Goal: Task Accomplishment & Management: Complete application form

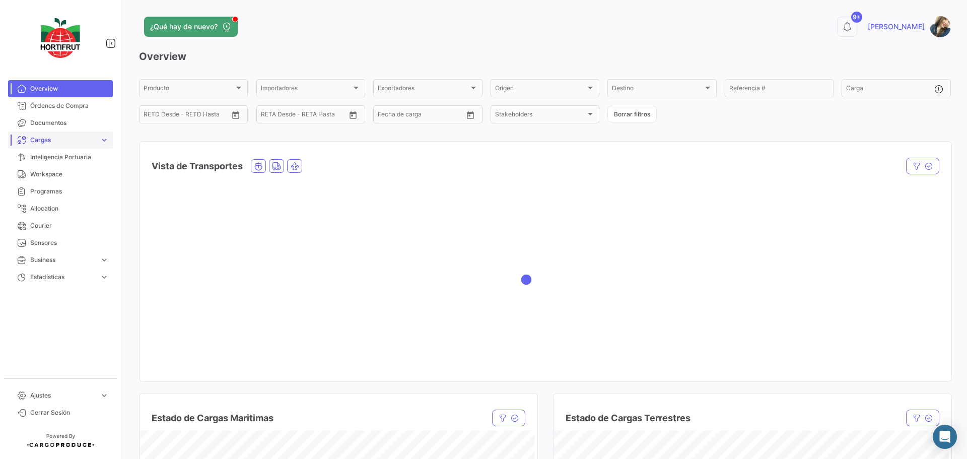
click at [97, 144] on link "Cargas expand_more" at bounding box center [60, 140] width 105 height 17
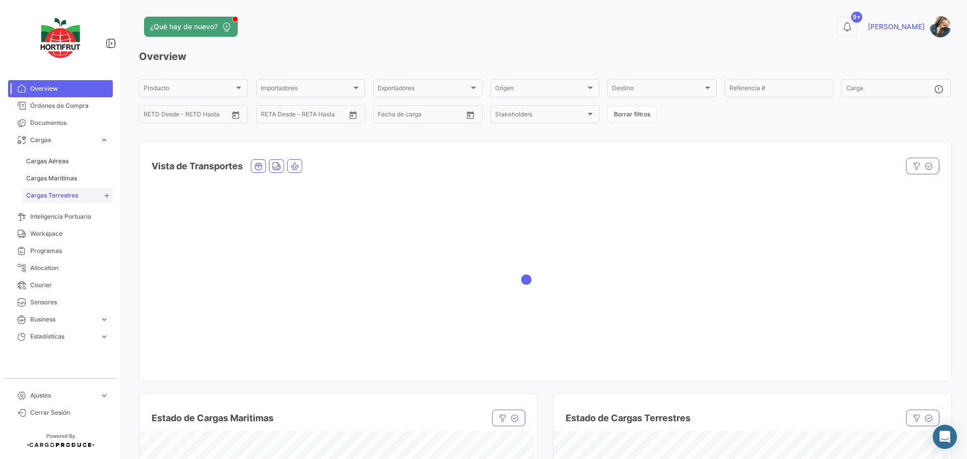
click at [48, 192] on span "Cargas Terrestres" at bounding box center [52, 195] width 52 height 9
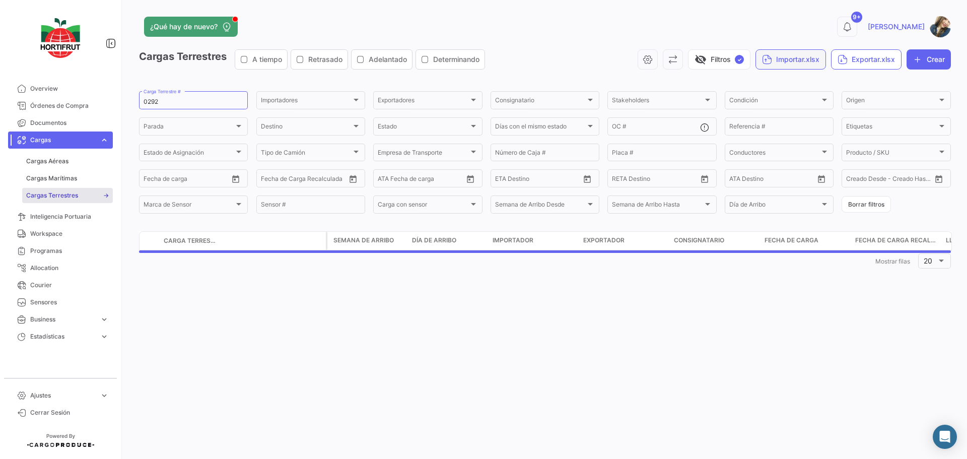
click at [781, 63] on button "Importar.xlsx" at bounding box center [791, 59] width 71 height 20
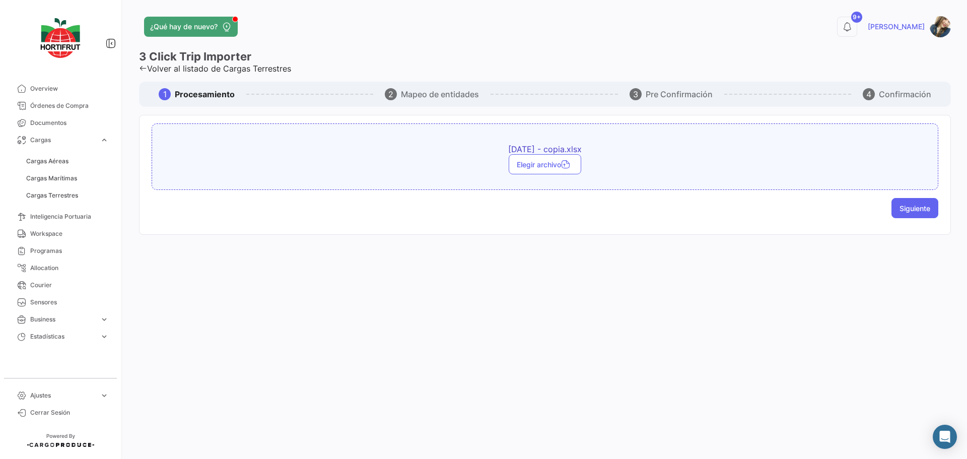
click at [910, 213] on button "Siguiente" at bounding box center [915, 208] width 47 height 20
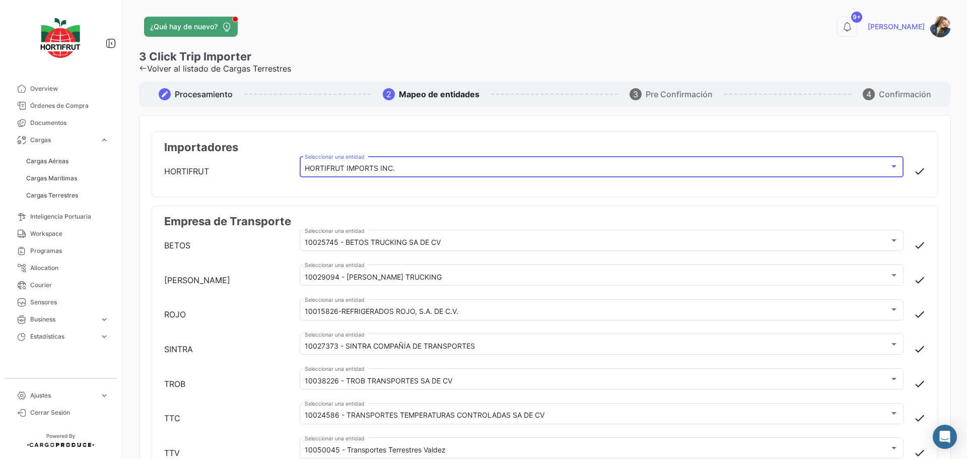
click at [495, 170] on div "HORTIFRUT IMPORTS INC." at bounding box center [597, 168] width 584 height 9
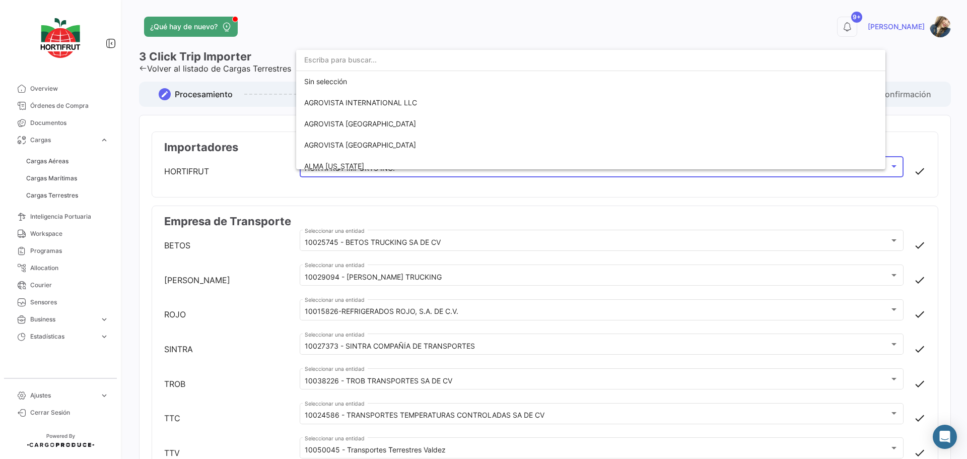
scroll to position [491, 0]
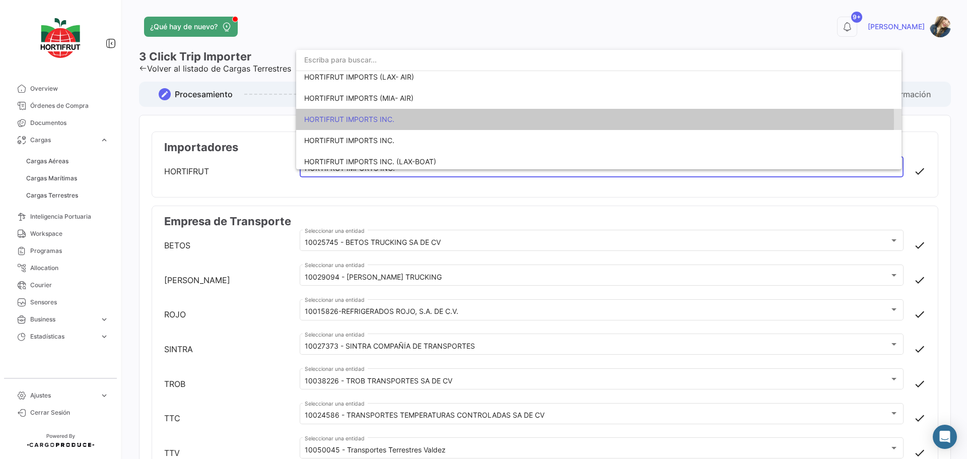
click at [415, 121] on span "HORTIFRUT IMPORTS INC." at bounding box center [599, 119] width 590 height 21
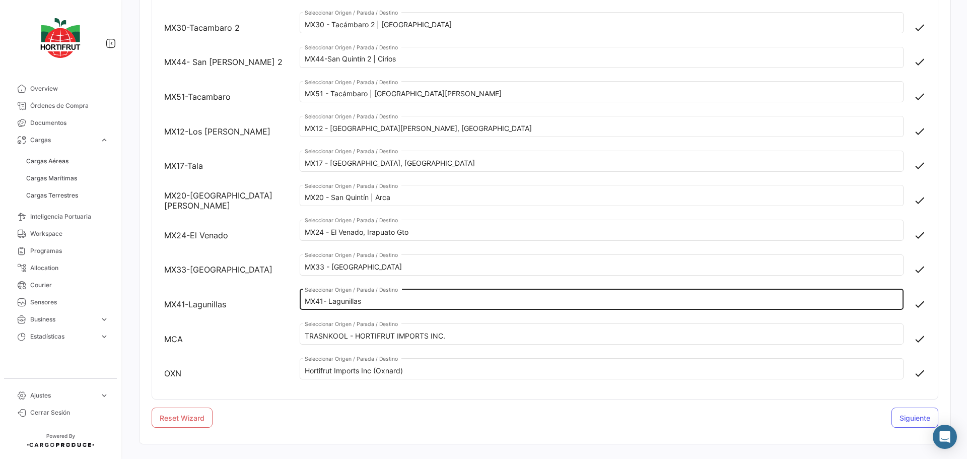
scroll to position [907, 0]
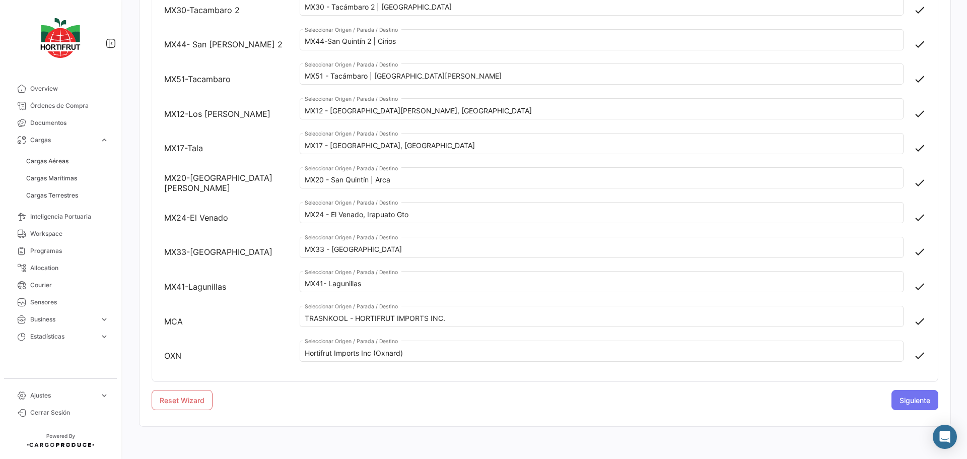
click at [915, 399] on span "Siguiente" at bounding box center [915, 400] width 31 height 9
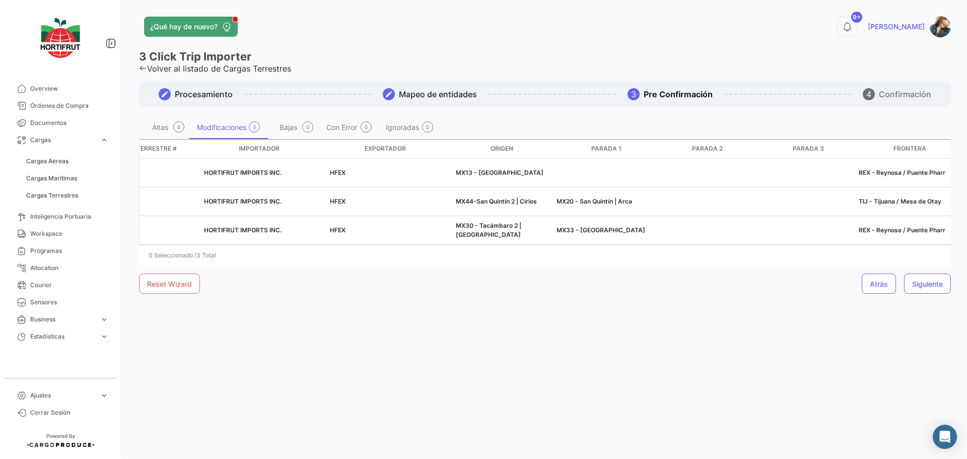
scroll to position [0, 82]
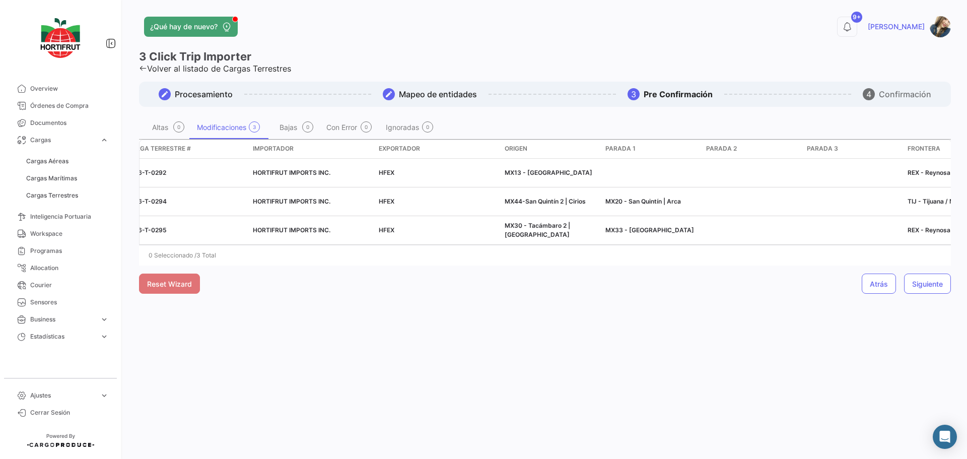
click at [171, 291] on button "Reset Wizard" at bounding box center [169, 284] width 61 height 20
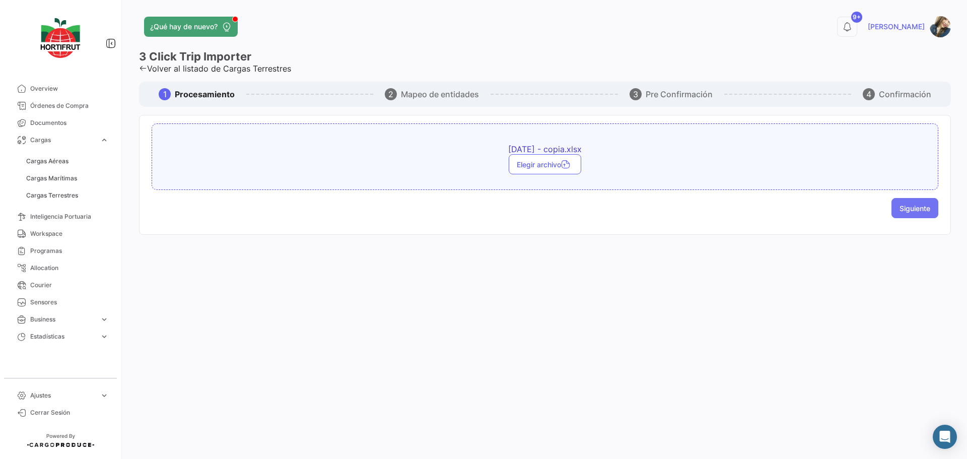
click at [893, 206] on button "Siguiente" at bounding box center [915, 208] width 47 height 20
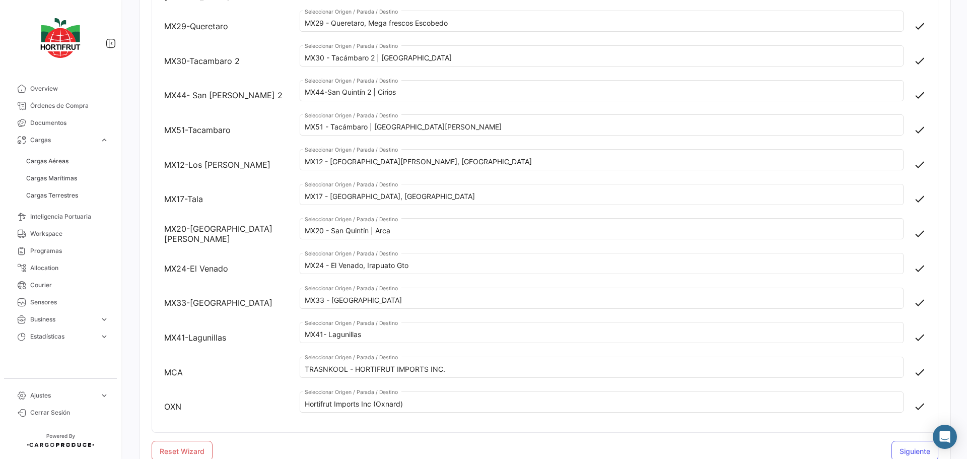
scroll to position [857, 0]
click at [912, 454] on span "Siguiente" at bounding box center [915, 450] width 31 height 9
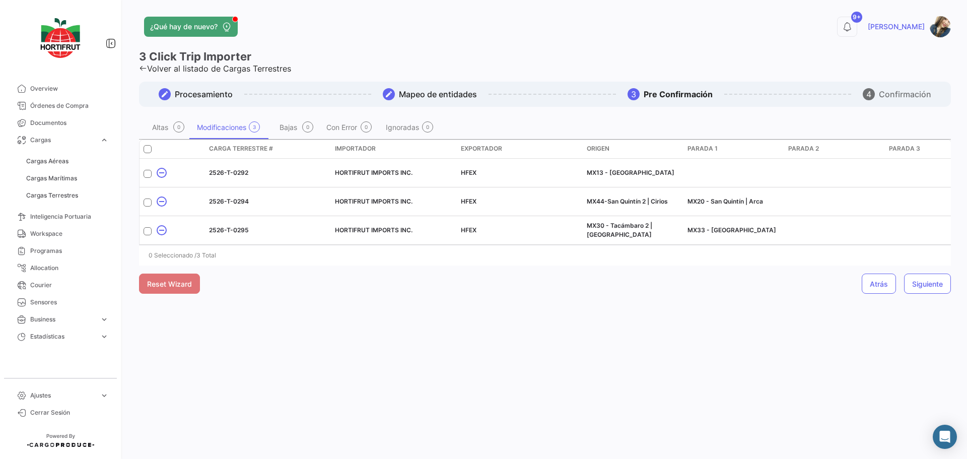
click at [190, 294] on button "Reset Wizard" at bounding box center [169, 284] width 61 height 20
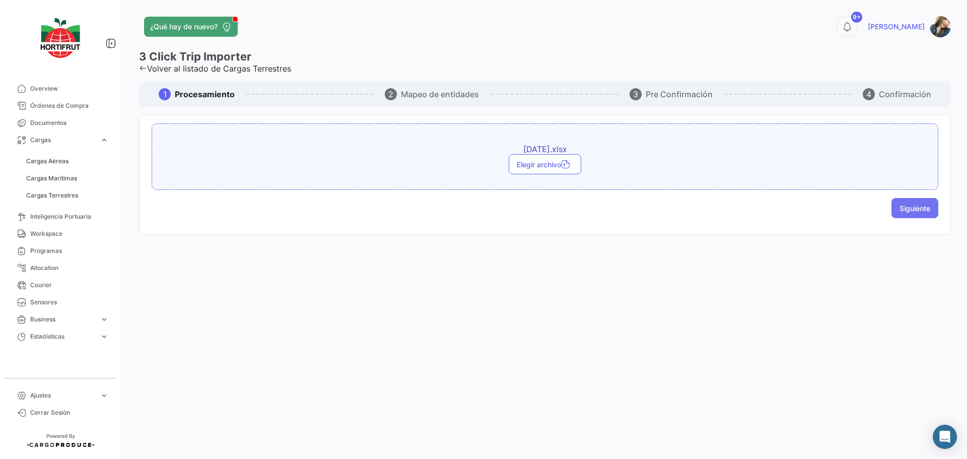
click at [903, 206] on span "Siguiente" at bounding box center [915, 208] width 31 height 9
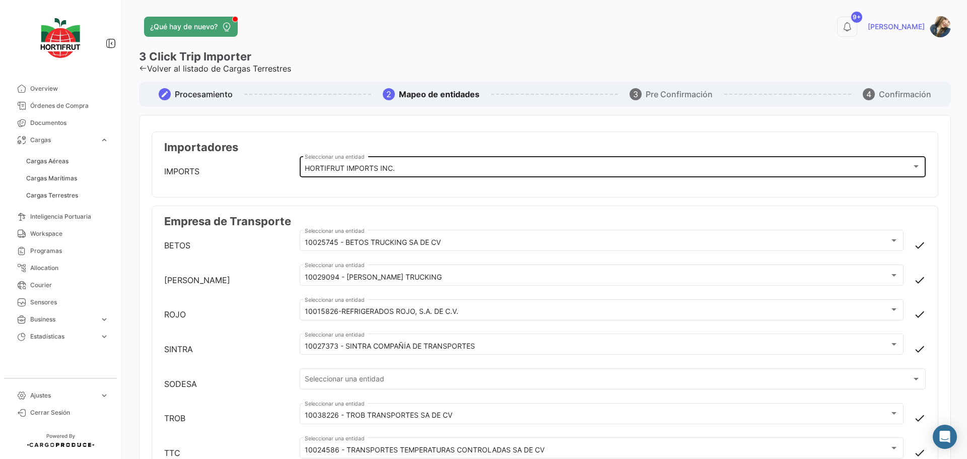
click at [829, 168] on div "HORTIFRUT IMPORTS INC." at bounding box center [608, 168] width 607 height 9
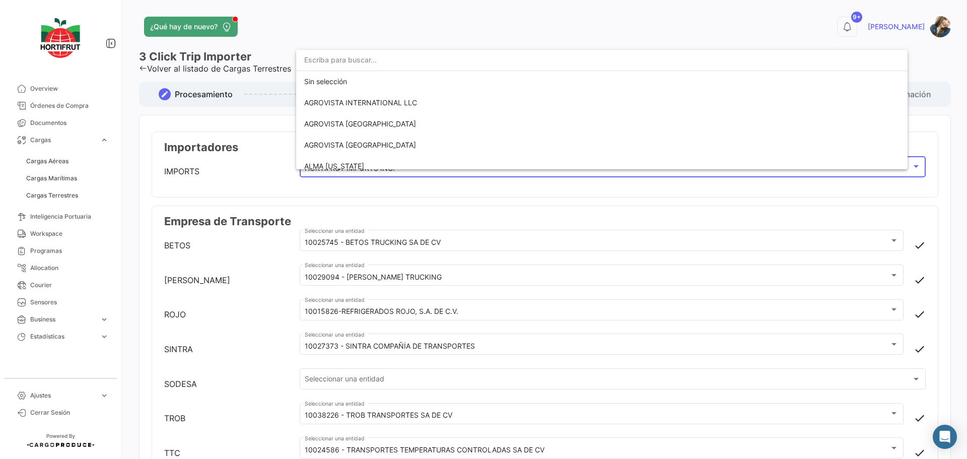
scroll to position [511, 0]
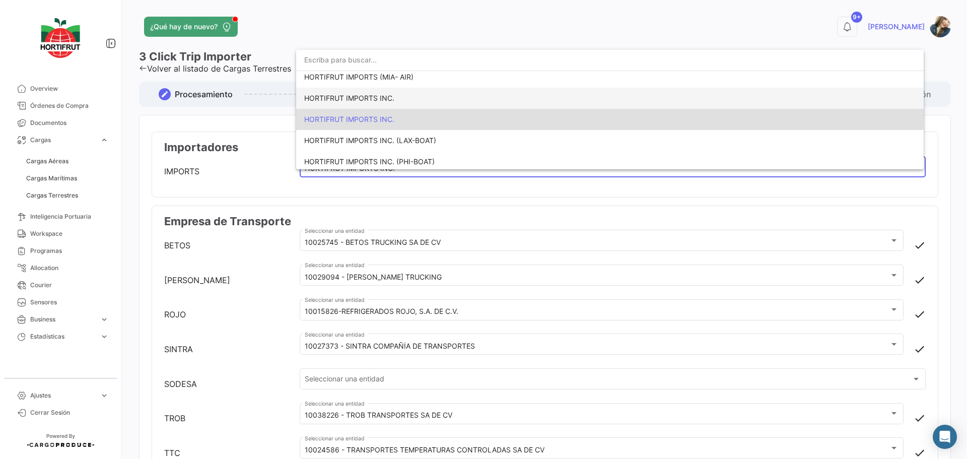
click at [371, 104] on span "HORTIFRUT IMPORTS INC." at bounding box center [610, 98] width 612 height 21
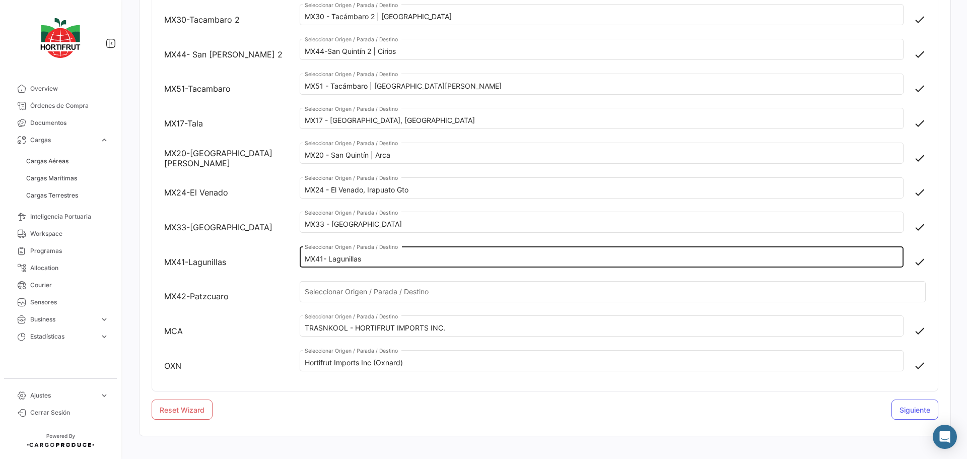
scroll to position [976, 0]
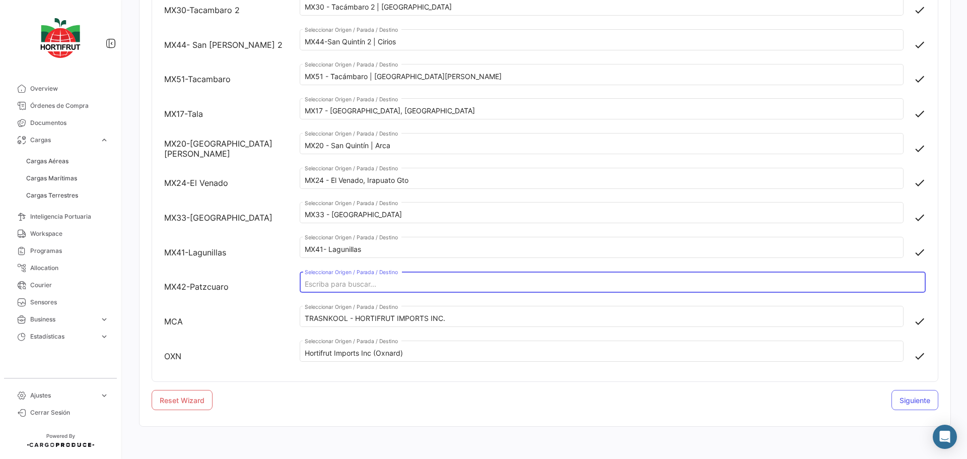
click at [345, 283] on input "Seleccionar Origen / Parada / Destino" at bounding box center [613, 284] width 616 height 9
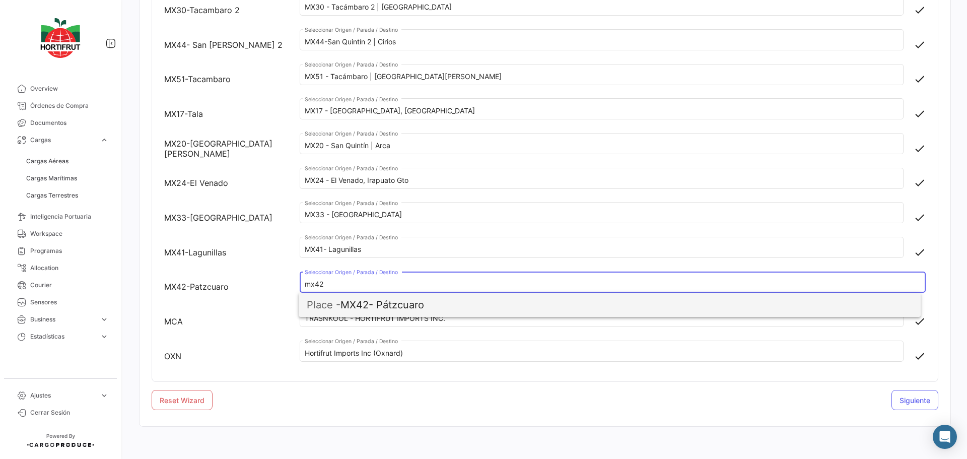
click at [332, 306] on span "Place -" at bounding box center [324, 305] width 34 height 12
type input "MX42- Pátzcuaro"
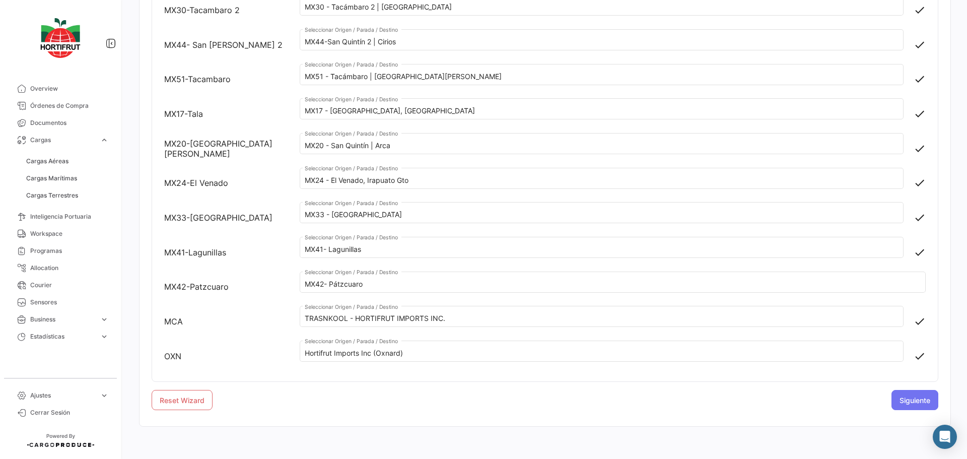
click at [908, 399] on span "Siguiente" at bounding box center [915, 400] width 31 height 9
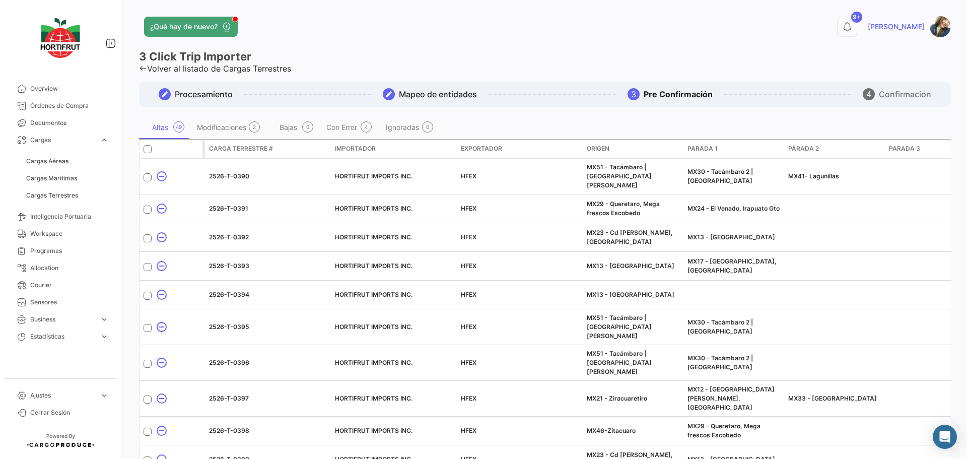
click at [147, 150] on span at bounding box center [148, 149] width 8 height 8
click at [147, 153] on input "checkbox" at bounding box center [147, 153] width 1 height 1
checkbox input "true"
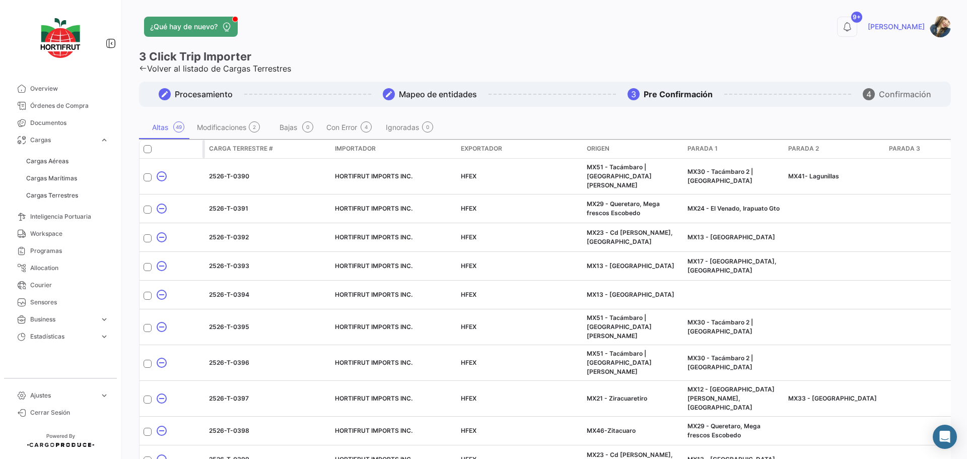
checkbox input "true"
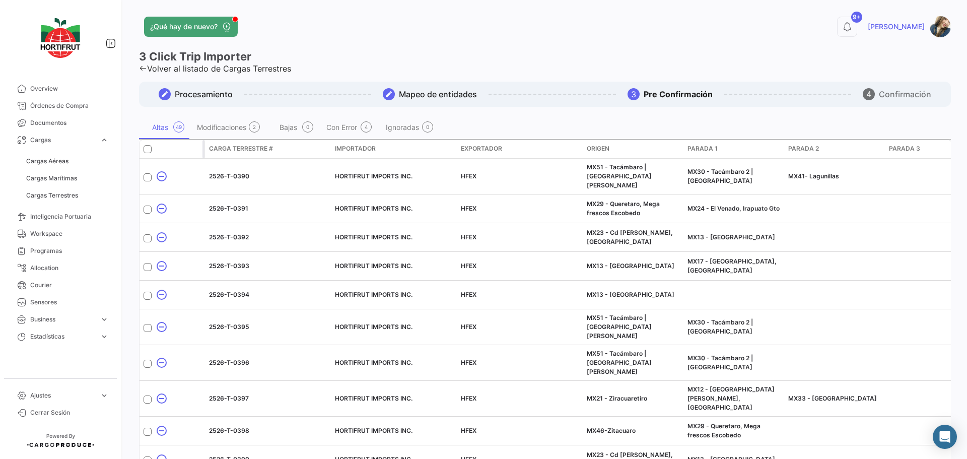
checkbox input "true"
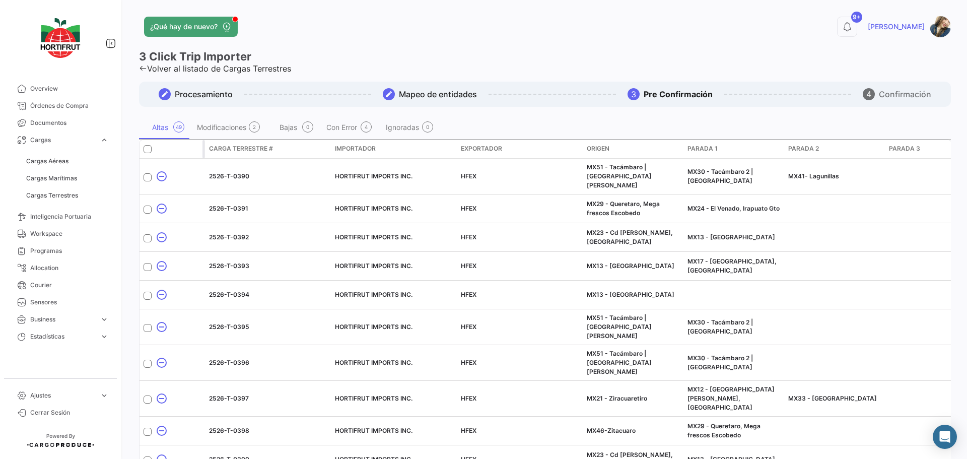
checkbox input "true"
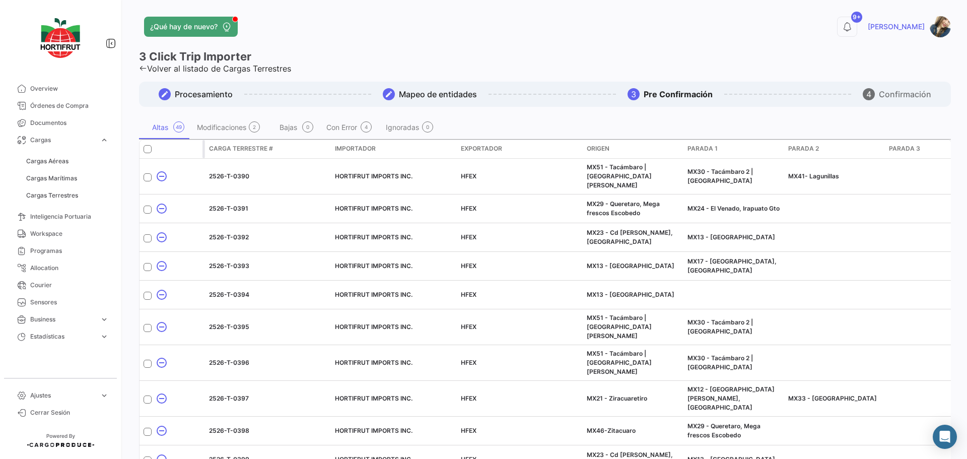
checkbox input "true"
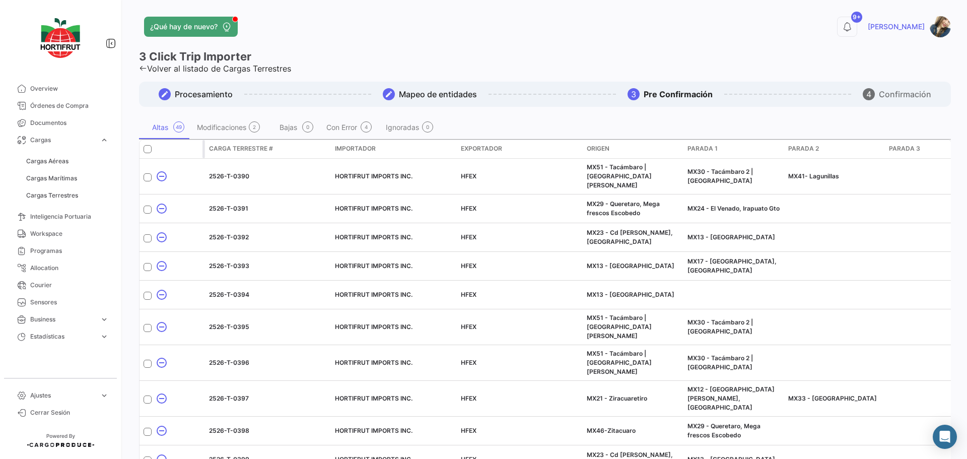
checkbox input "true"
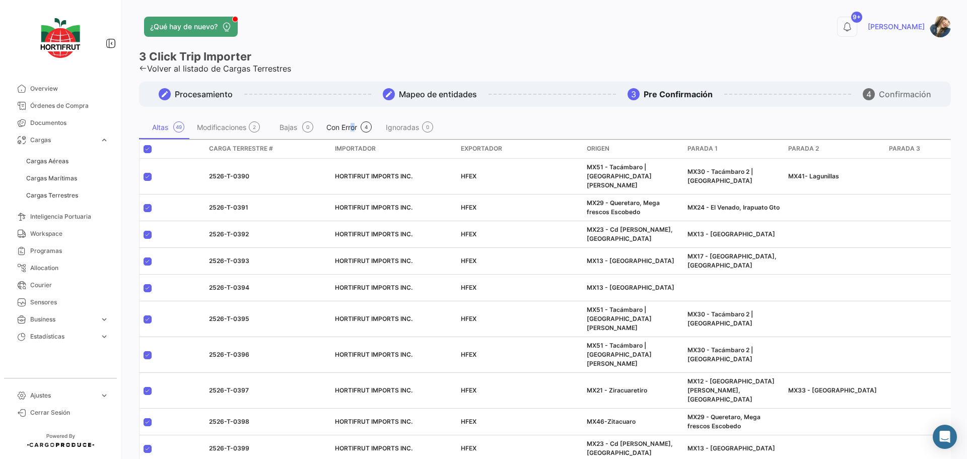
click at [351, 127] on div "Con Error" at bounding box center [342, 127] width 33 height 9
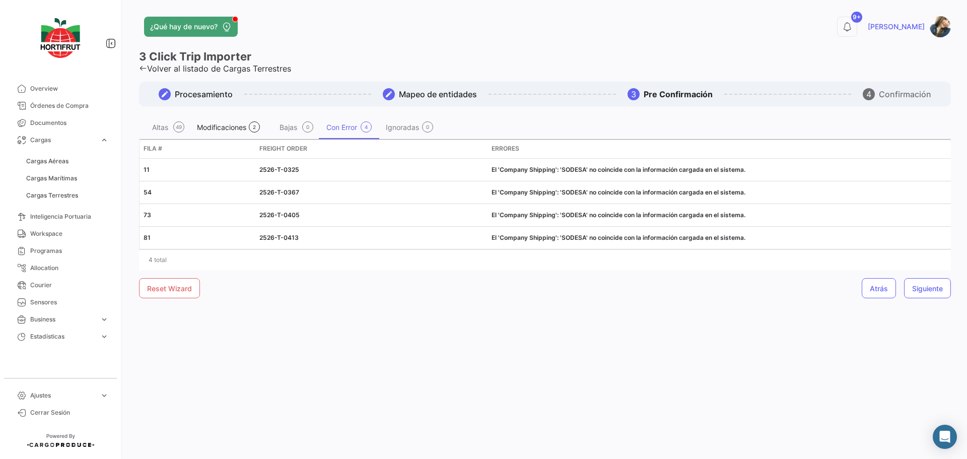
click at [250, 129] on div "2" at bounding box center [254, 126] width 11 height 11
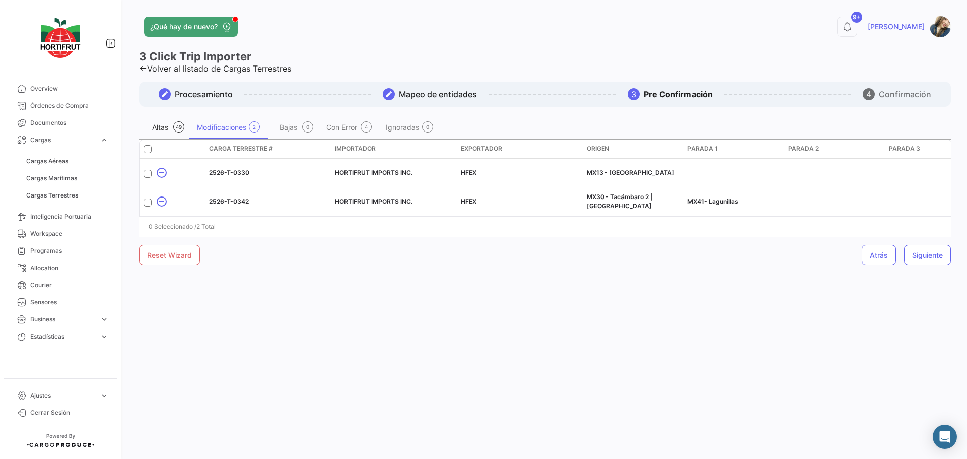
click at [174, 118] on div "Altas 49" at bounding box center [164, 127] width 50 height 24
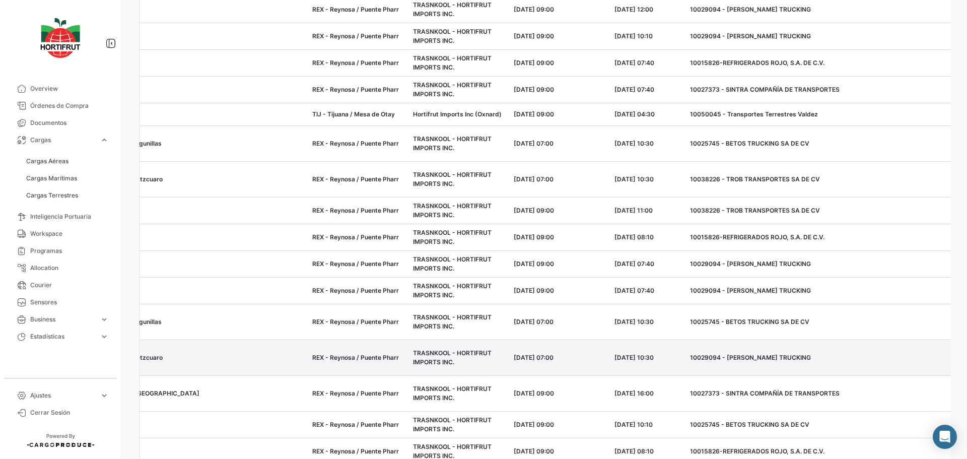
scroll to position [468, 0]
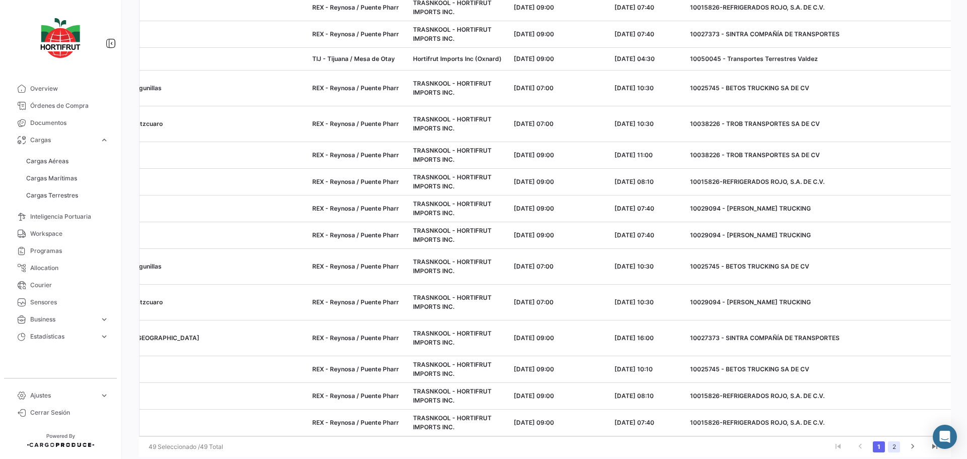
click at [889, 441] on link "2" at bounding box center [894, 446] width 12 height 11
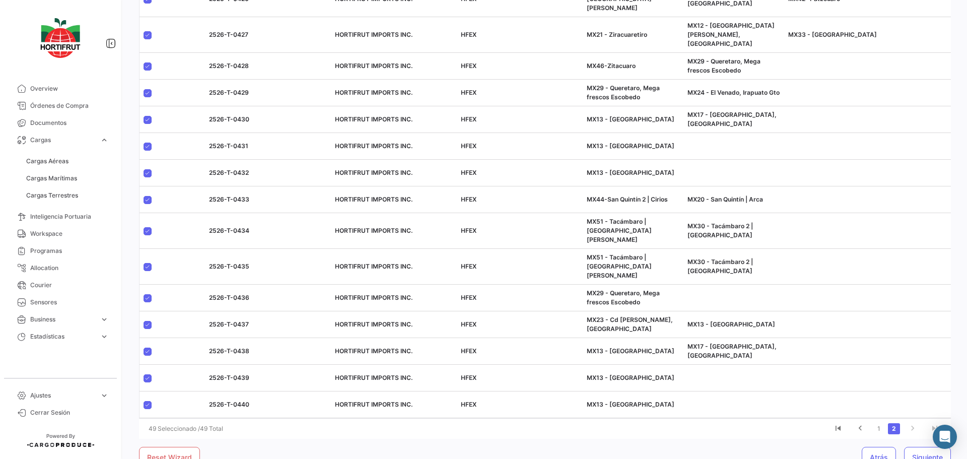
scroll to position [0, 118]
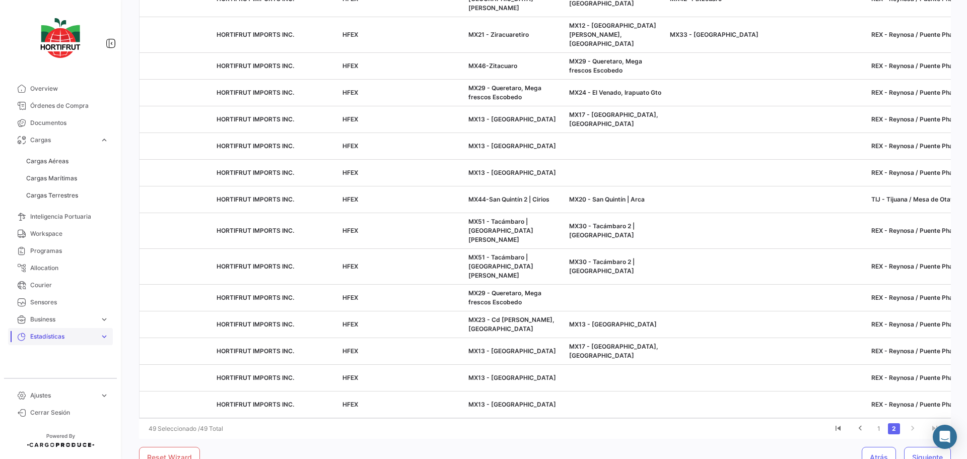
click at [48, 328] on link "Estadísticas expand_more" at bounding box center [60, 336] width 105 height 17
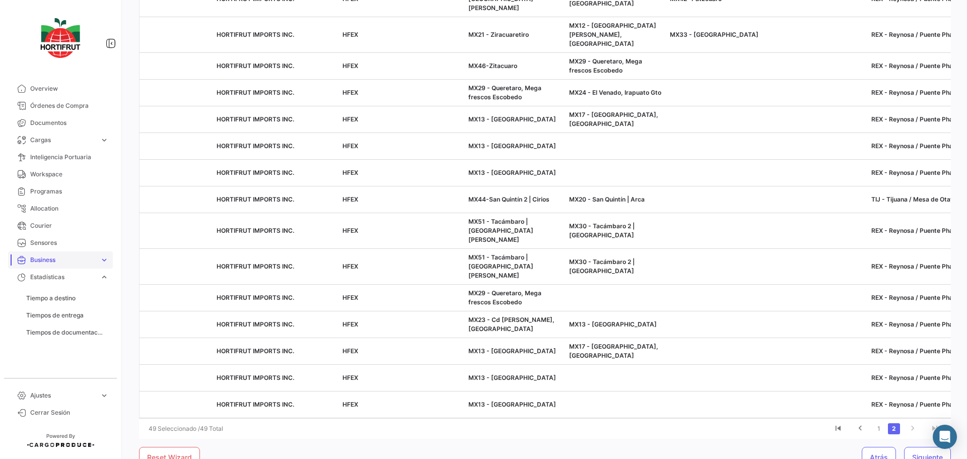
click at [78, 265] on link "Business expand_more" at bounding box center [60, 259] width 105 height 17
click at [58, 313] on link "Rutas" at bounding box center [67, 315] width 91 height 15
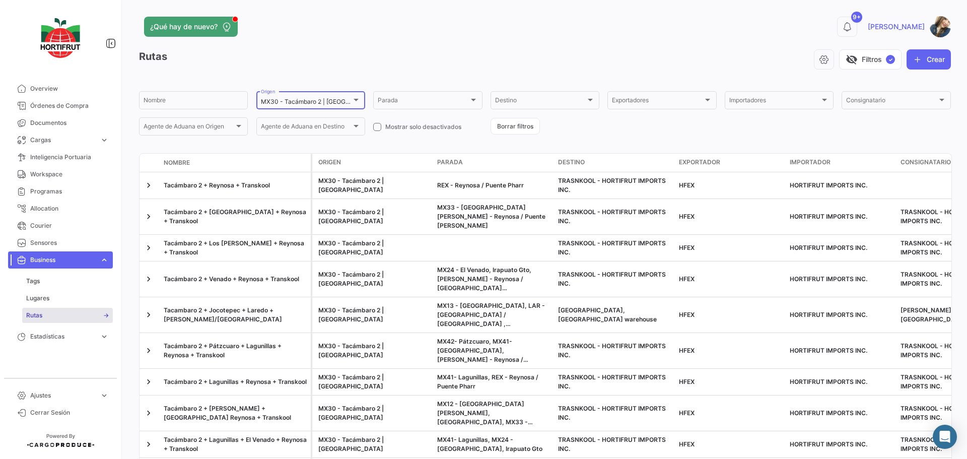
click at [358, 102] on div at bounding box center [356, 100] width 9 height 8
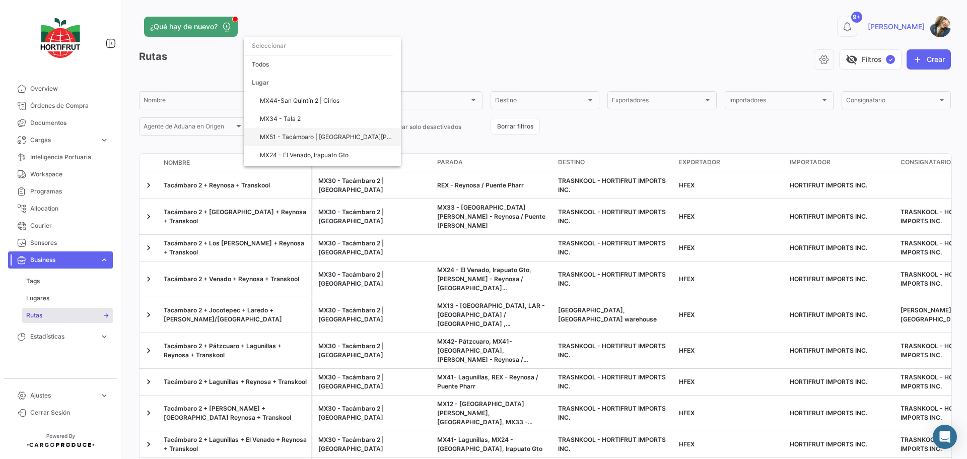
click at [307, 141] on span "MX51 - Tacámbaro | [GEOGRAPHIC_DATA][PERSON_NAME]" at bounding box center [326, 137] width 133 height 18
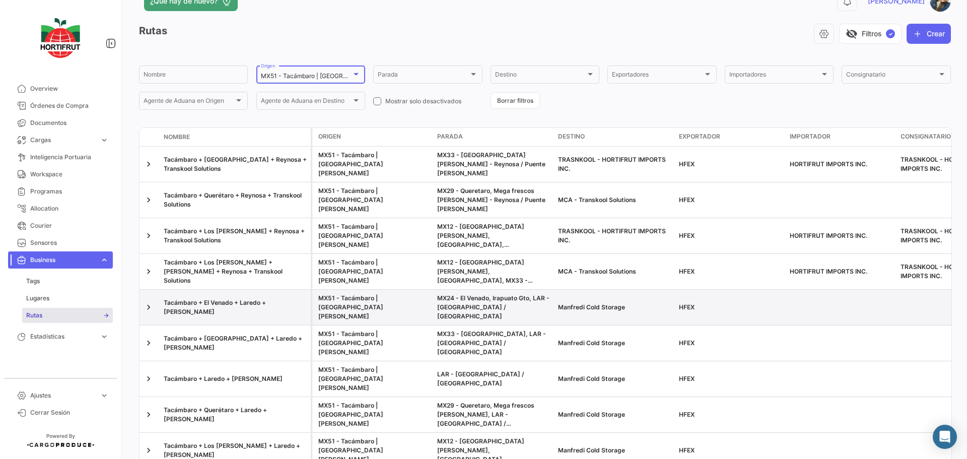
scroll to position [38, 0]
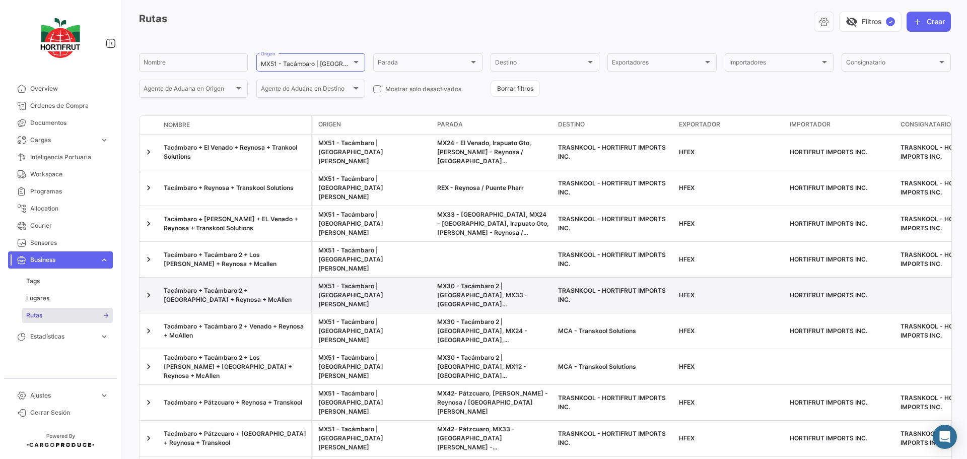
scroll to position [78, 0]
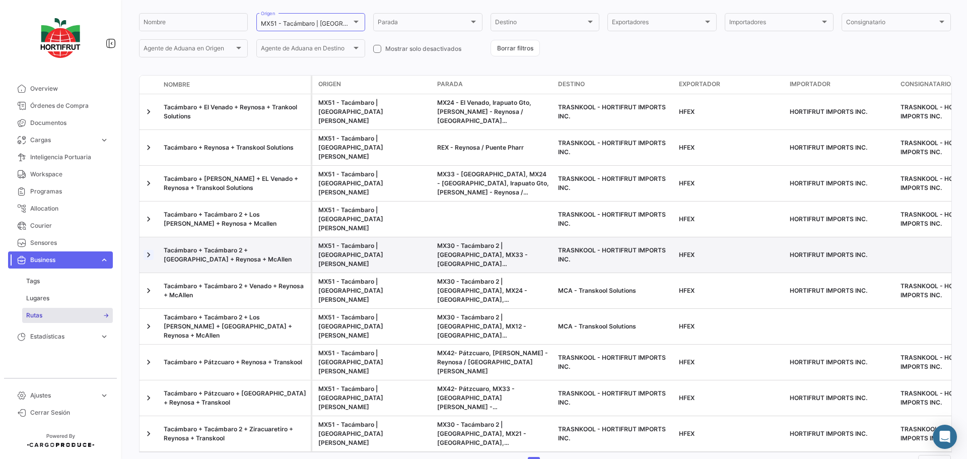
click at [147, 250] on link at bounding box center [149, 255] width 10 height 10
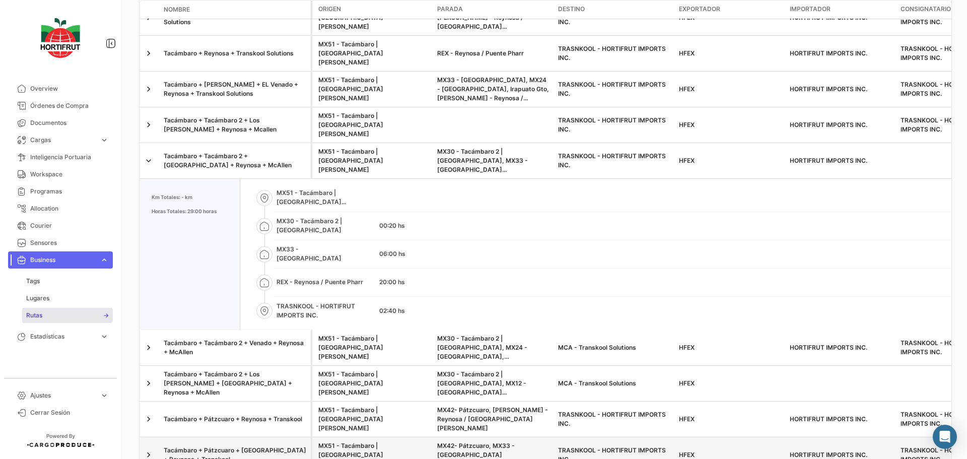
scroll to position [229, 0]
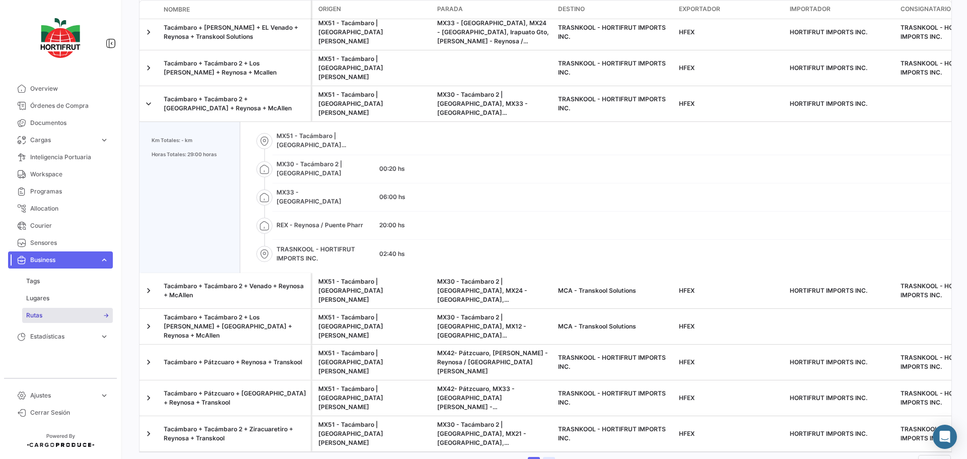
click at [546, 457] on link "3" at bounding box center [549, 462] width 12 height 11
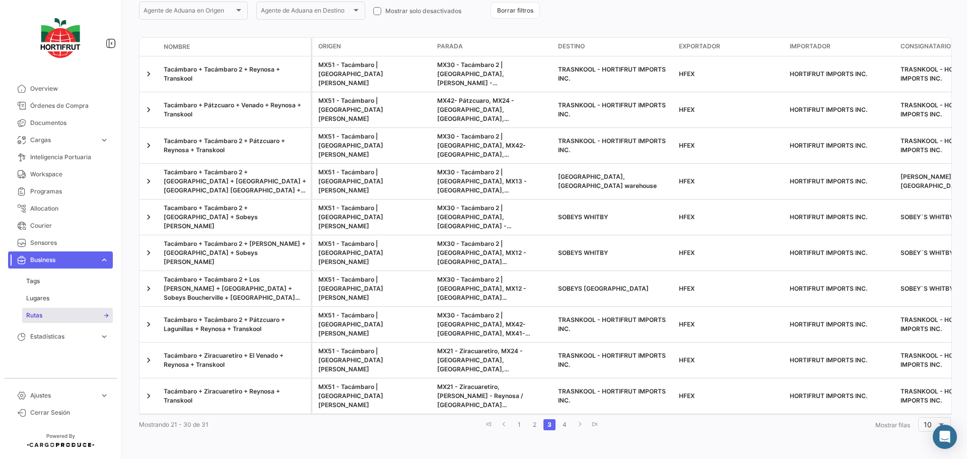
scroll to position [96, 0]
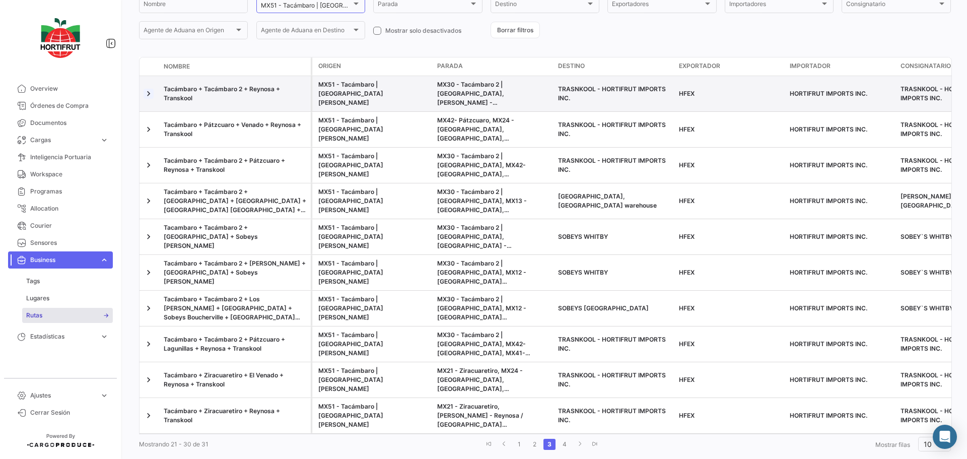
click at [146, 92] on link at bounding box center [149, 94] width 10 height 10
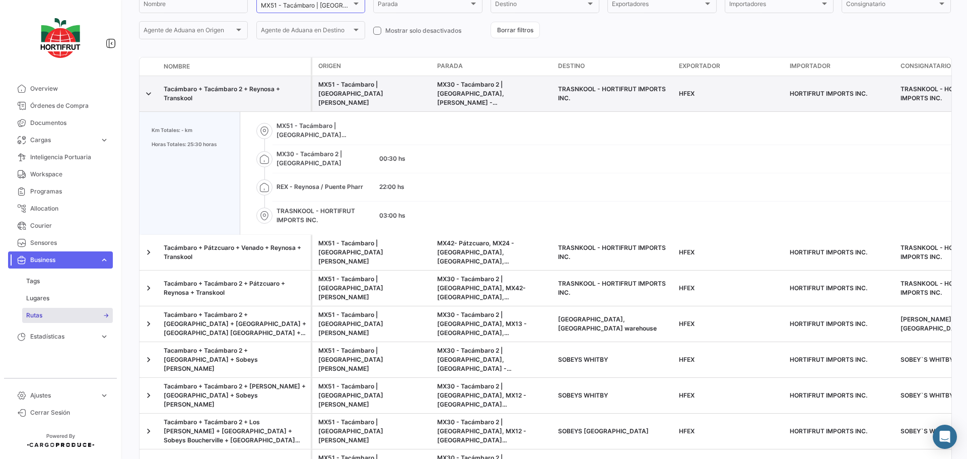
click at [229, 85] on div "Tacámbaro + Tacámbaro 2 + Reynosa + Transkool" at bounding box center [235, 94] width 143 height 18
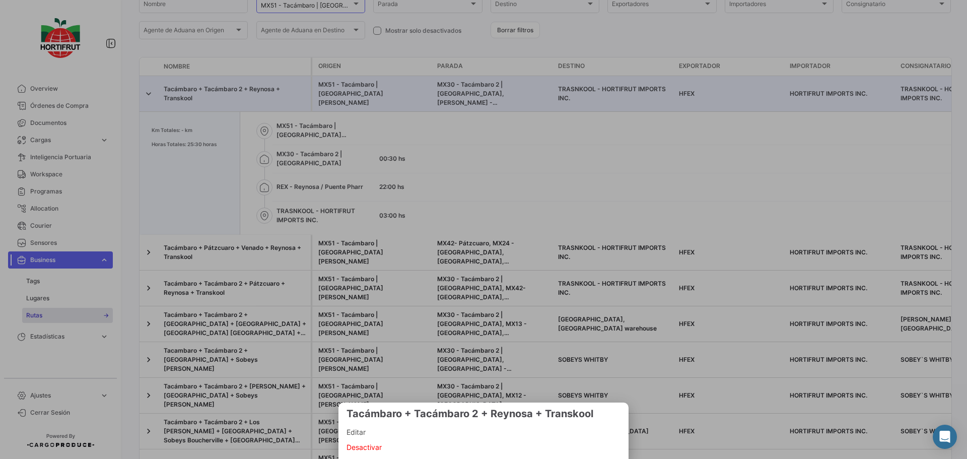
click at [355, 438] on span "Editar" at bounding box center [484, 432] width 274 height 12
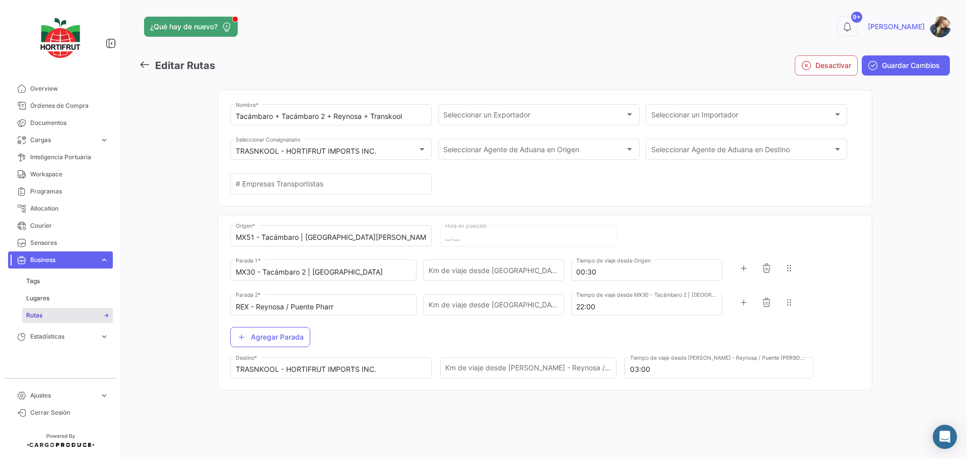
type input "07:00"
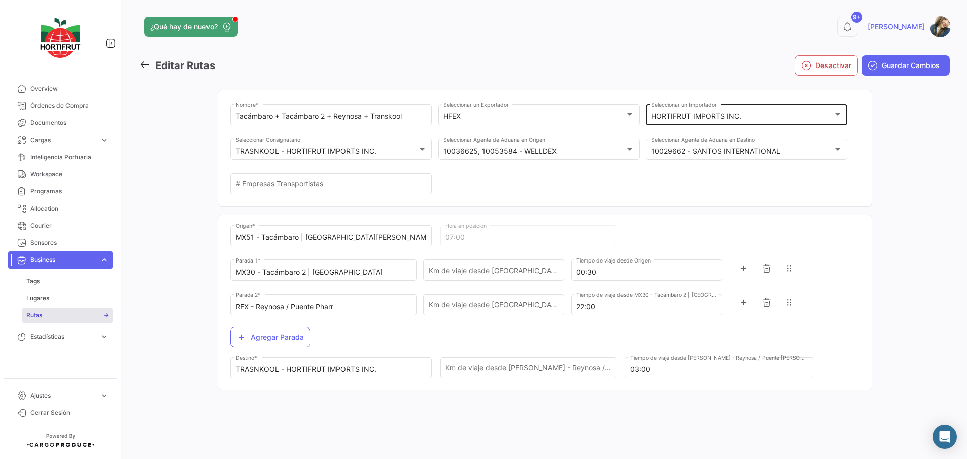
click at [690, 117] on mat-select-trigger "HORTIFRUT IMPORTS INC." at bounding box center [697, 116] width 90 height 9
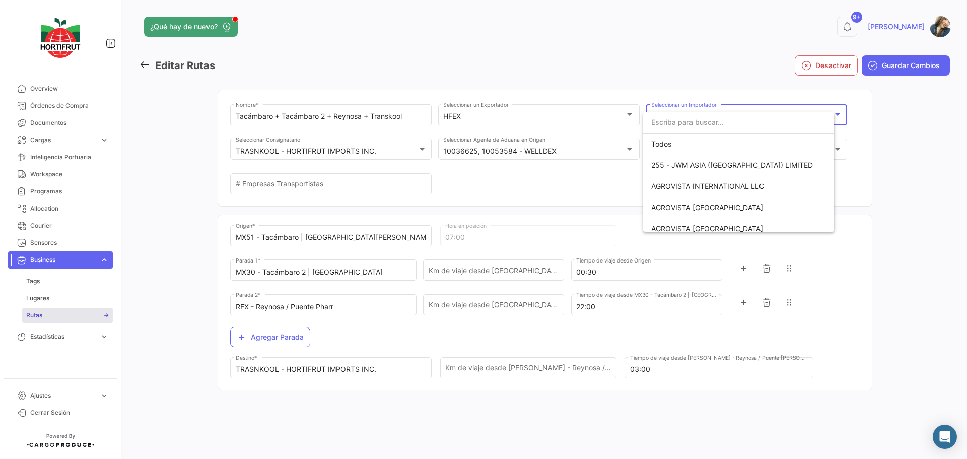
scroll to position [1651, 0]
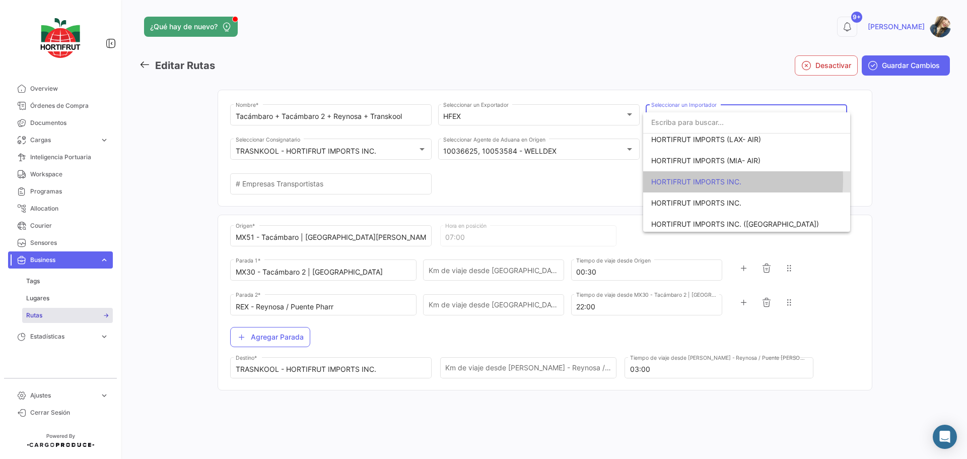
click at [688, 180] on span "HORTIFRUT IMPORTS INC." at bounding box center [697, 181] width 90 height 9
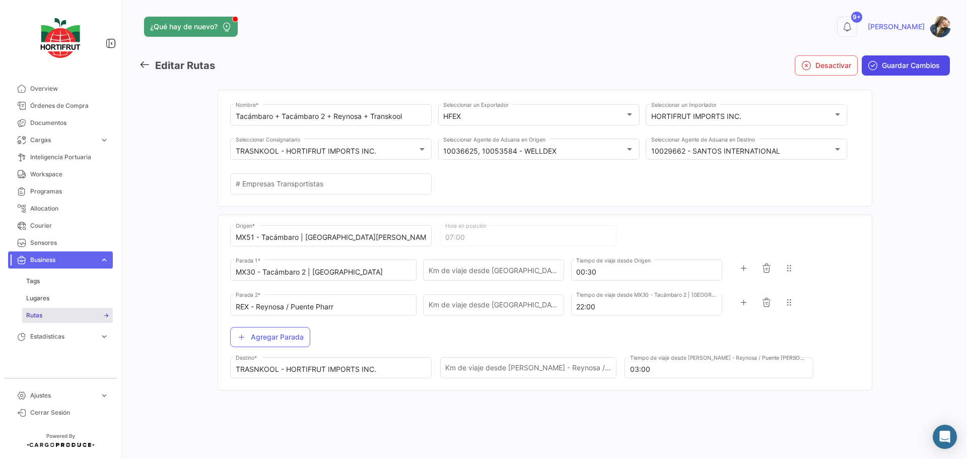
click at [894, 71] on button "Guardar Cambios" at bounding box center [906, 65] width 88 height 20
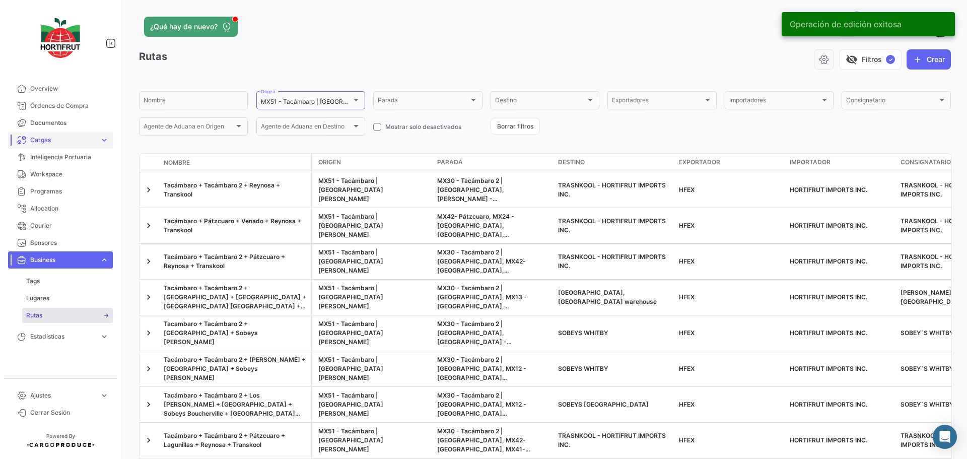
click at [109, 139] on link "Cargas expand_more" at bounding box center [60, 140] width 105 height 17
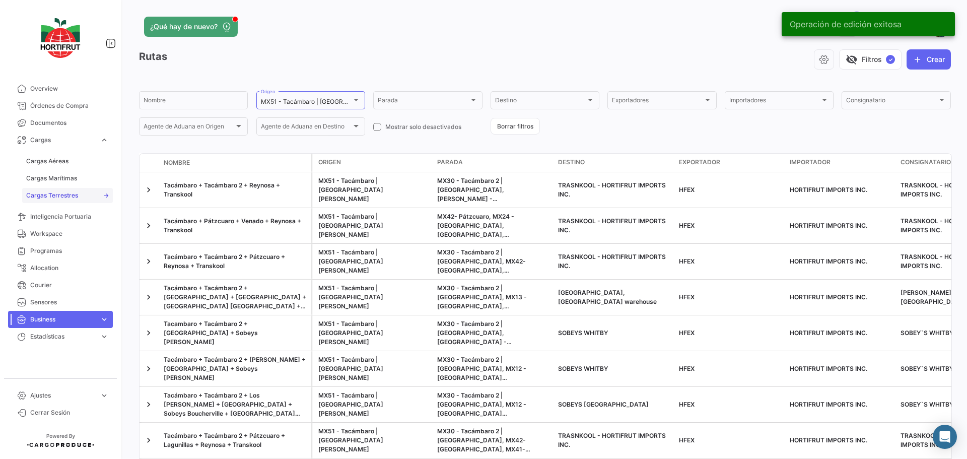
click at [81, 189] on link "Cargas Terrestres" at bounding box center [67, 195] width 91 height 15
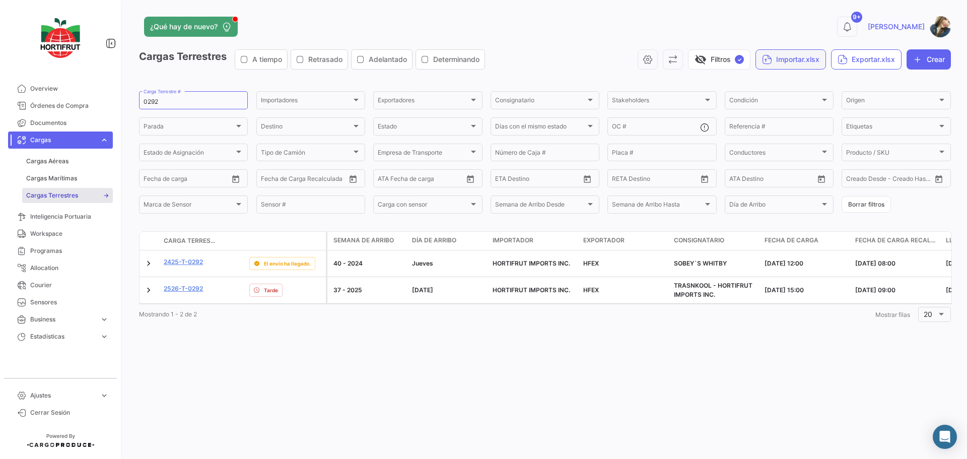
click at [794, 55] on button "Importar.xlsx" at bounding box center [791, 59] width 71 height 20
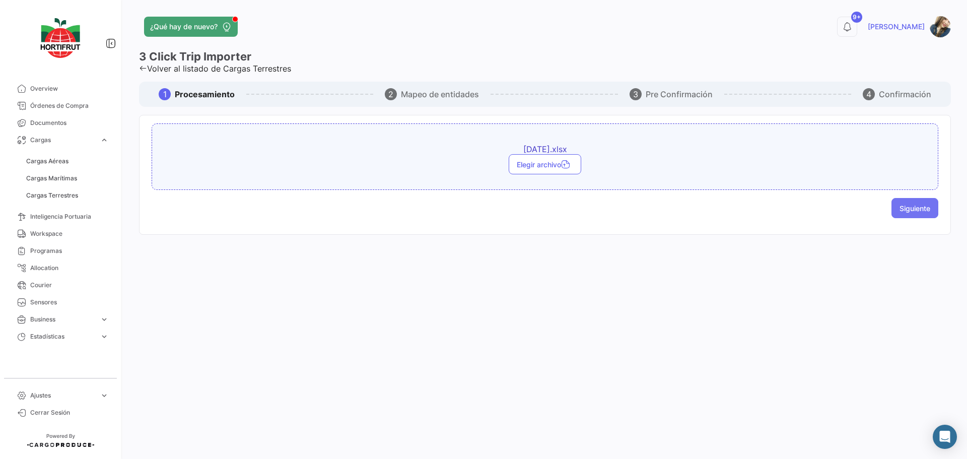
click at [928, 213] on button "Siguiente" at bounding box center [915, 208] width 47 height 20
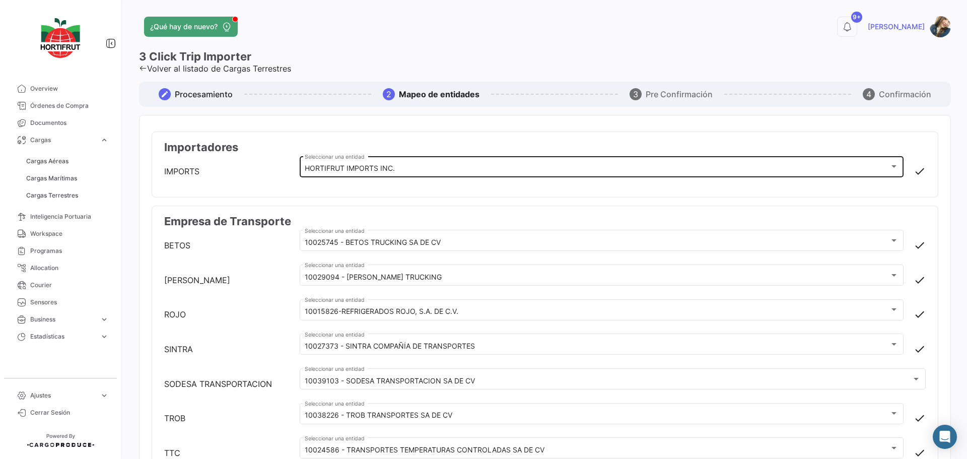
click at [605, 170] on div "HORTIFRUT IMPORTS INC." at bounding box center [597, 168] width 584 height 9
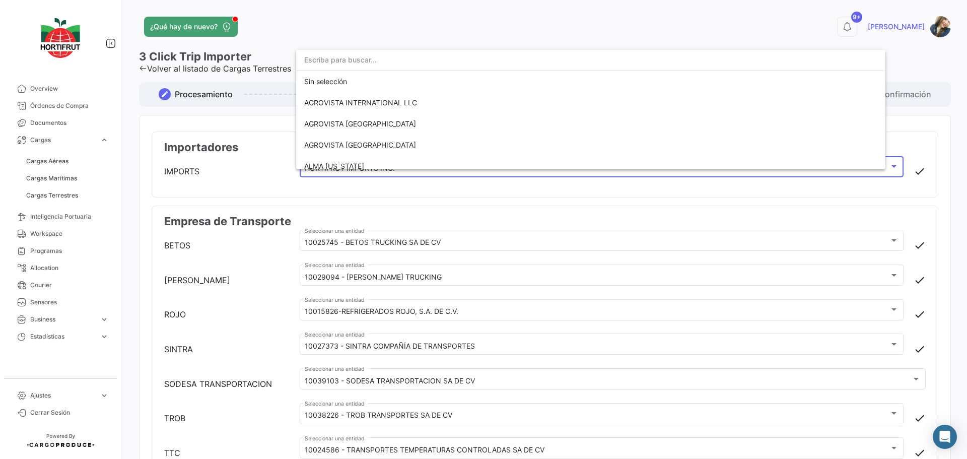
scroll to position [491, 0]
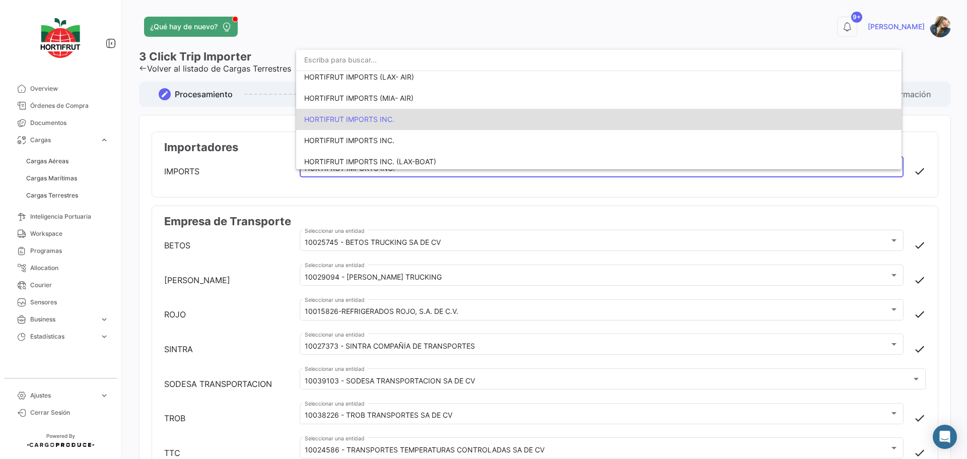
click at [404, 124] on span "HORTIFRUT IMPORTS INC." at bounding box center [599, 119] width 590 height 21
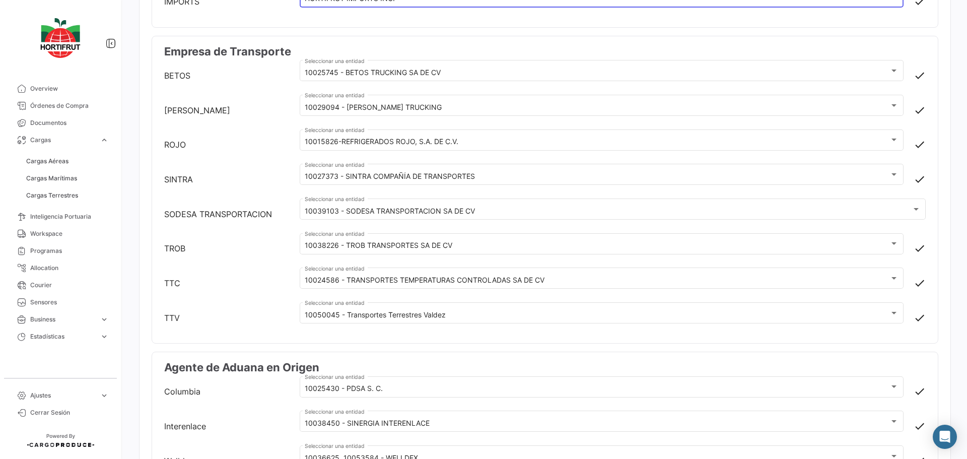
scroll to position [202, 0]
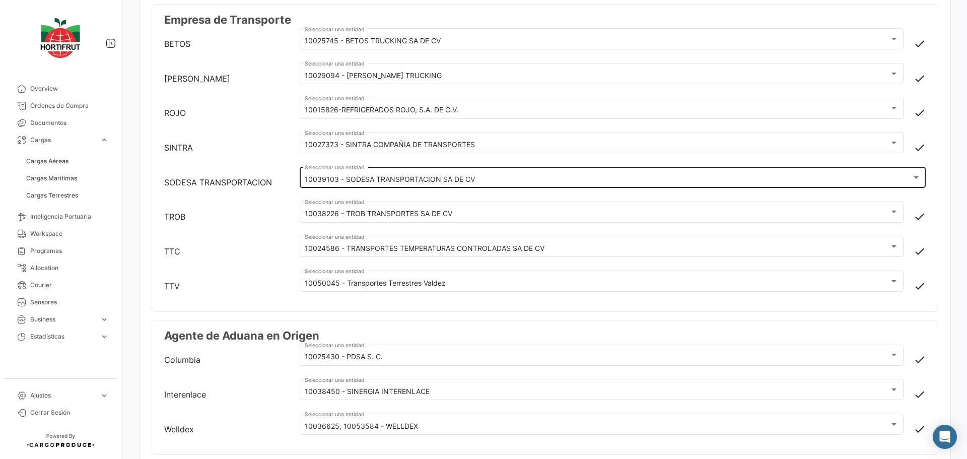
click at [449, 184] on div "10039103 - SODESA TRANSPORTACION SA DE CV Seleccionar una entidad" at bounding box center [613, 176] width 616 height 23
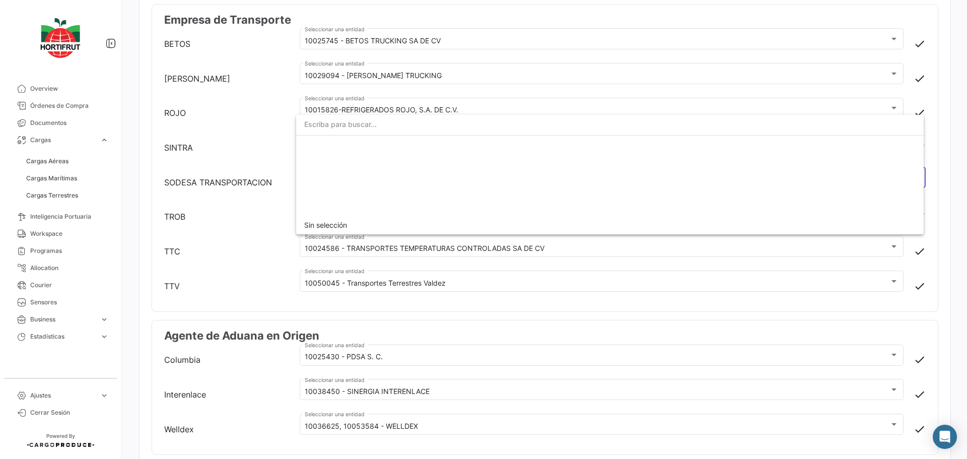
scroll to position [295, 0]
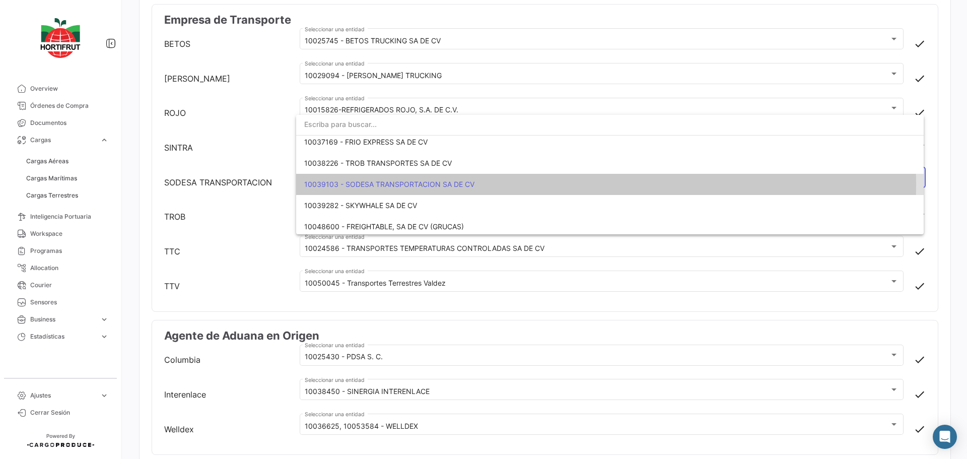
click at [430, 184] on span "10039103 - SODESA TRANSPORTACION SA DE CV" at bounding box center [389, 184] width 170 height 9
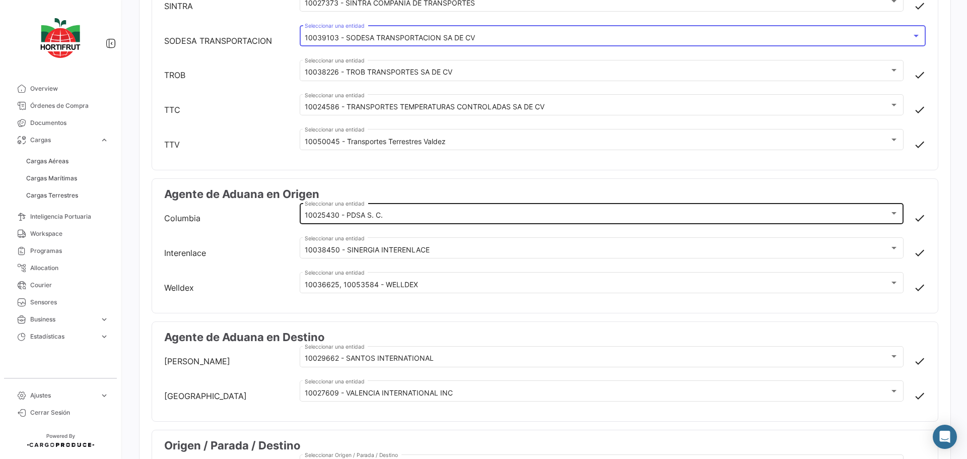
scroll to position [353, 0]
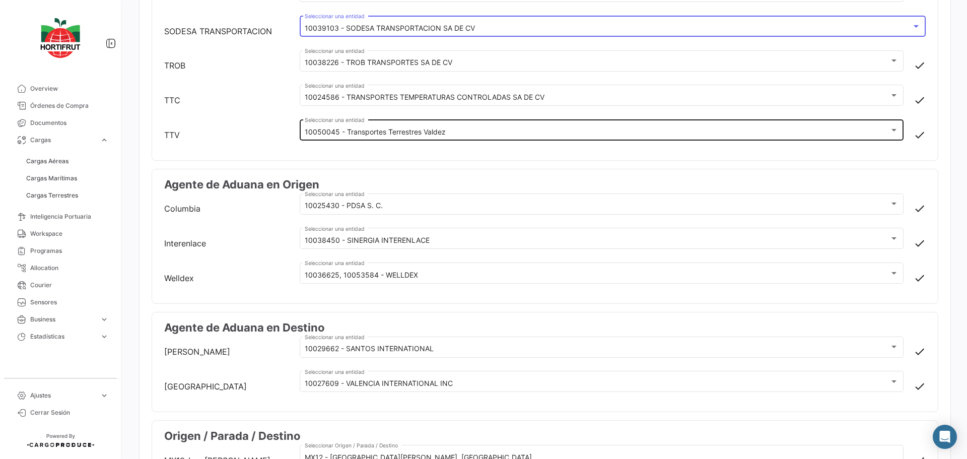
click at [428, 132] on mat-select-trigger "10050045 - Transportes Terrestres Valdez" at bounding box center [375, 131] width 141 height 9
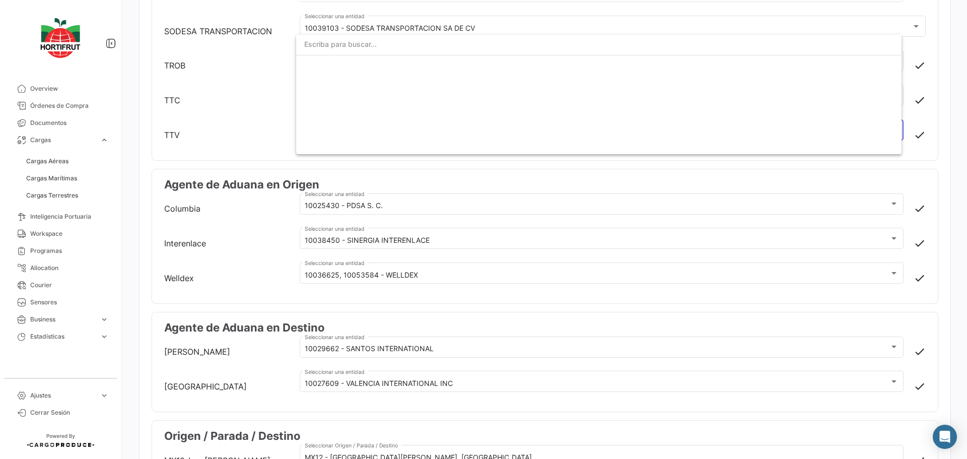
scroll to position [393, 0]
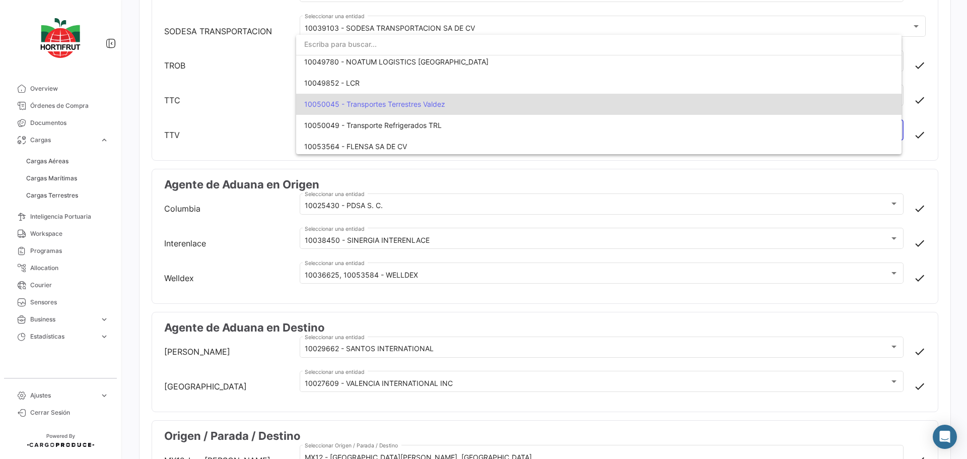
click at [410, 105] on span "10050045 - Transportes Terrestres Valdez" at bounding box center [374, 104] width 141 height 9
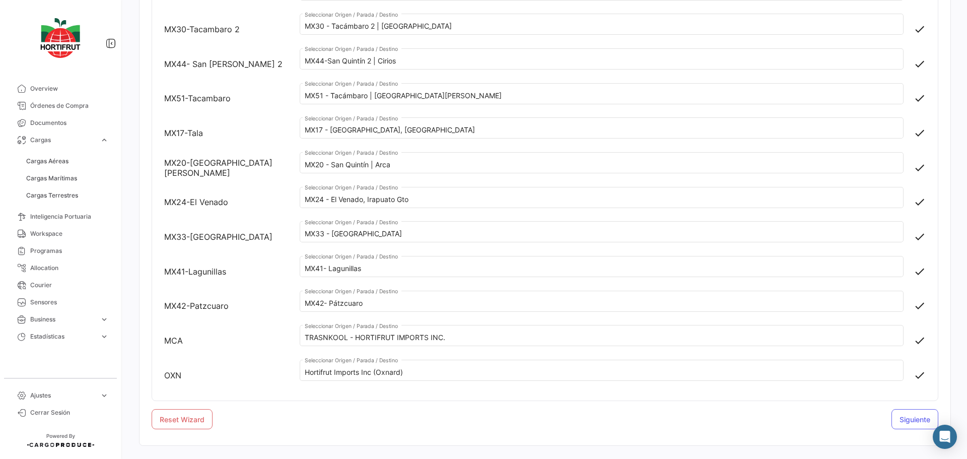
scroll to position [976, 0]
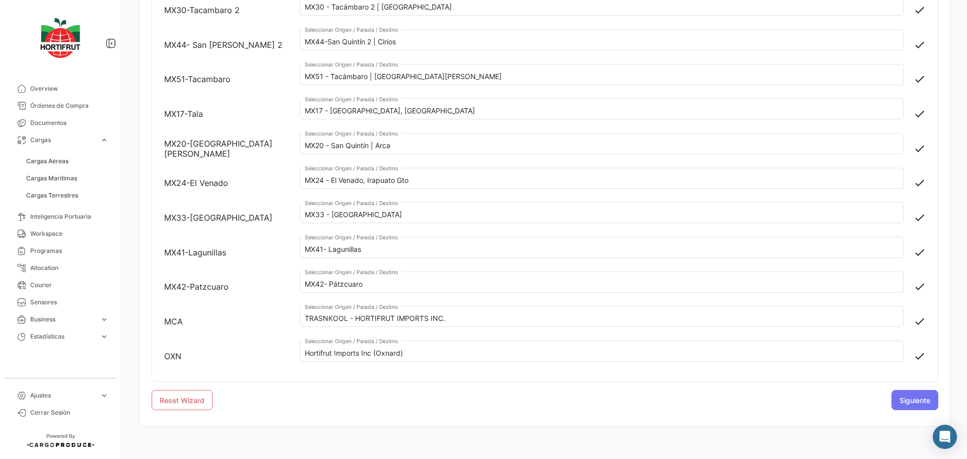
click at [900, 402] on span "Siguiente" at bounding box center [915, 400] width 31 height 9
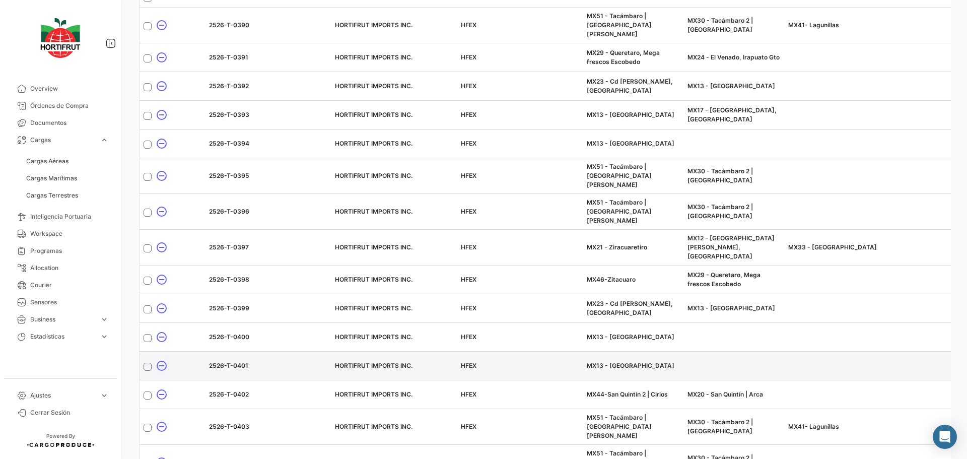
scroll to position [0, 0]
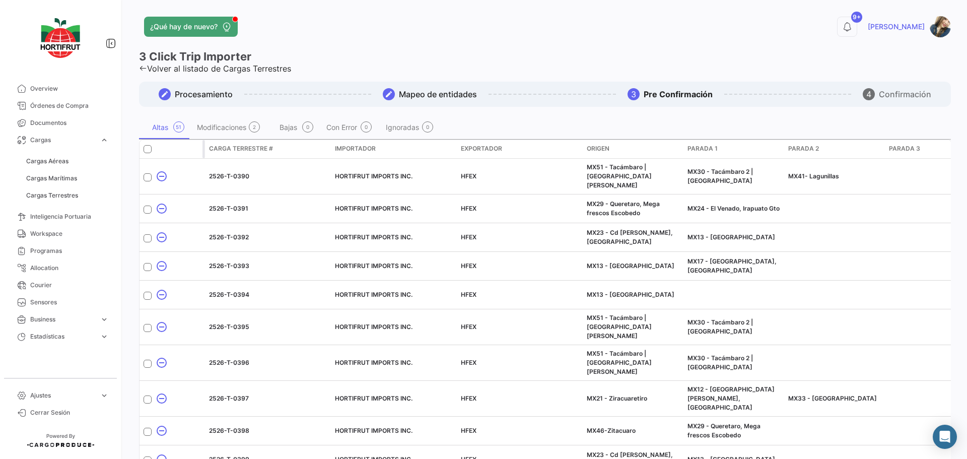
click at [147, 148] on span at bounding box center [148, 149] width 8 height 8
click at [147, 153] on input "checkbox" at bounding box center [147, 153] width 1 height 1
checkbox input "true"
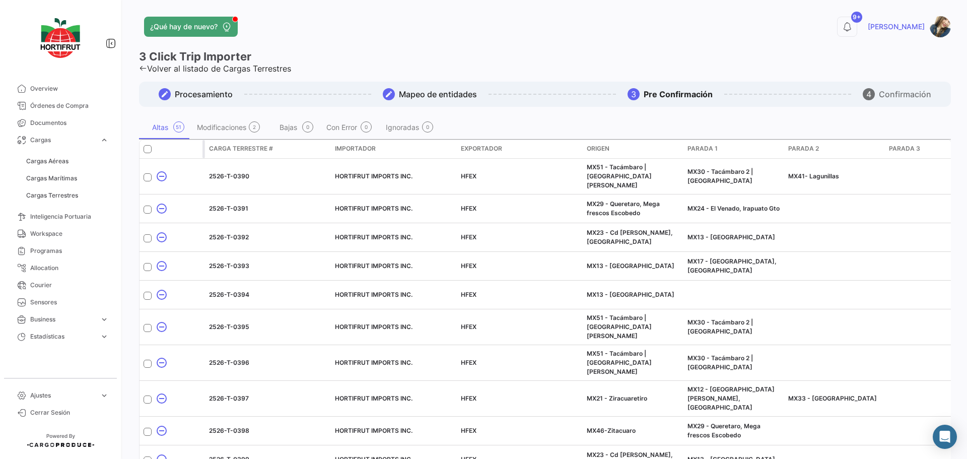
checkbox input "true"
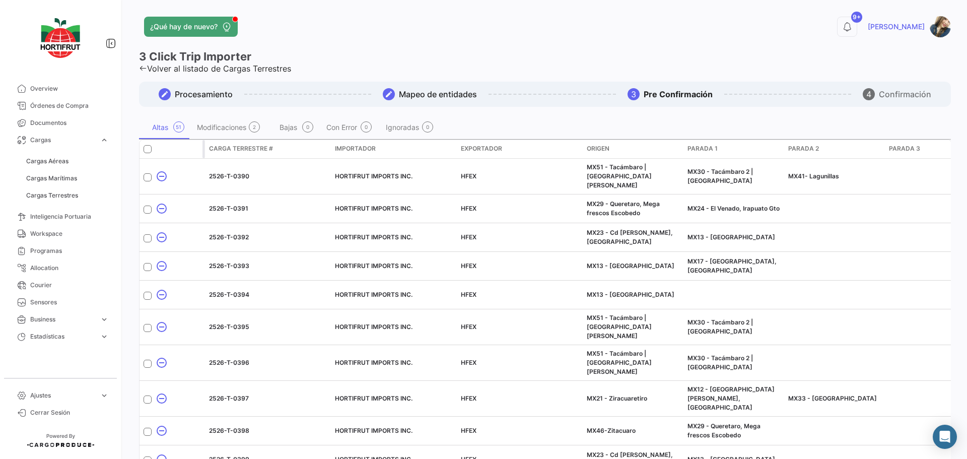
checkbox input "true"
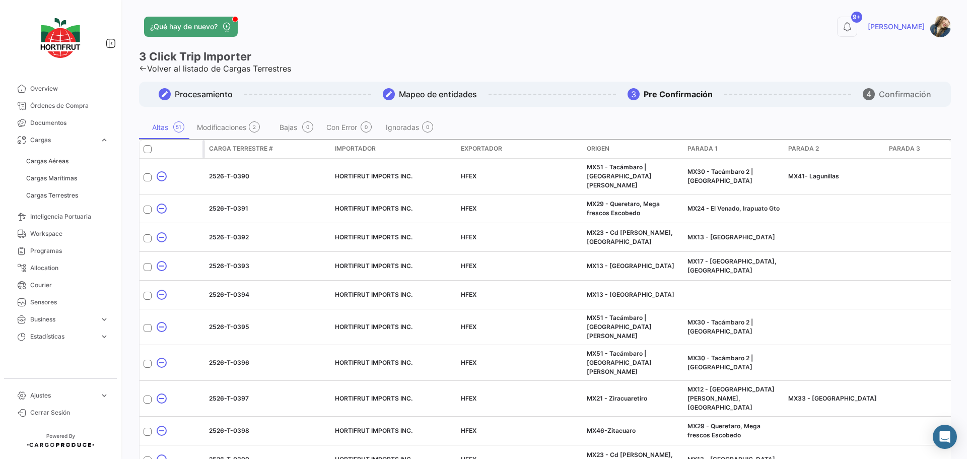
checkbox input "true"
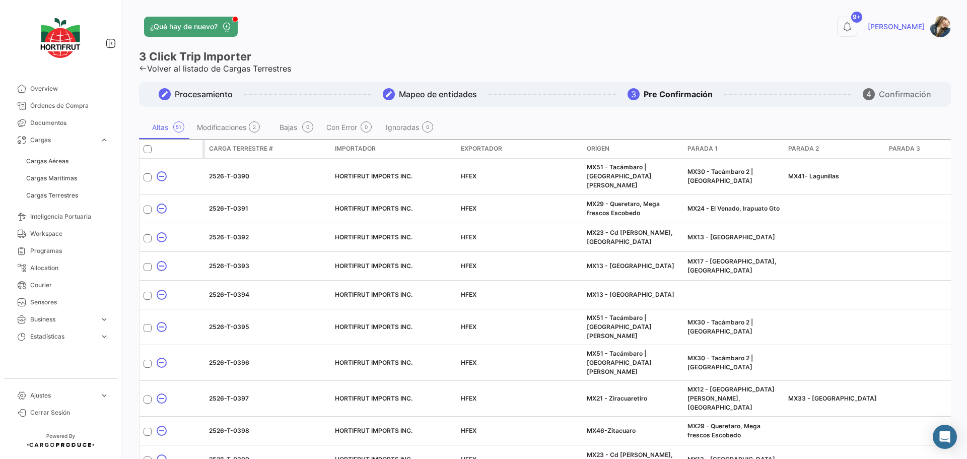
checkbox input "true"
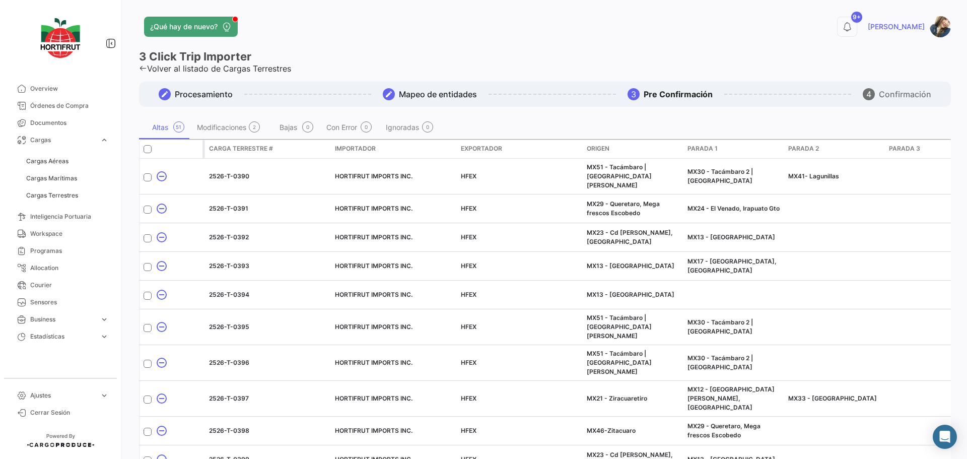
checkbox input "true"
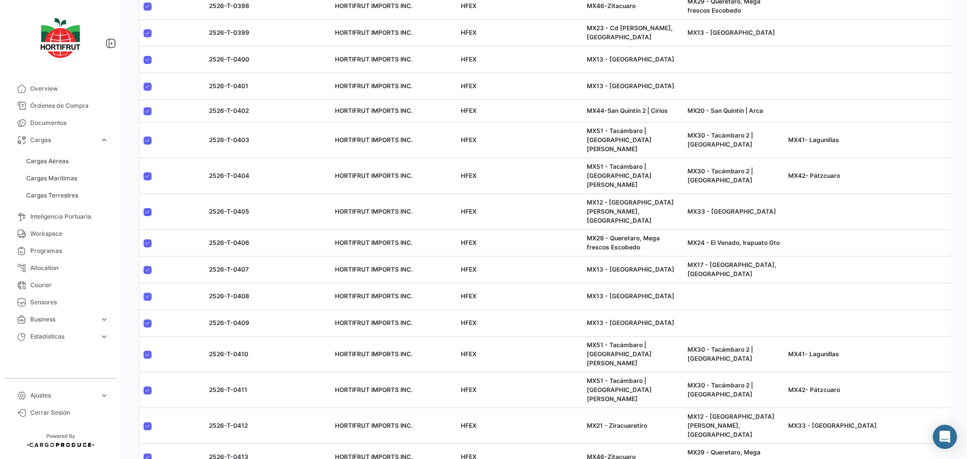
scroll to position [468, 0]
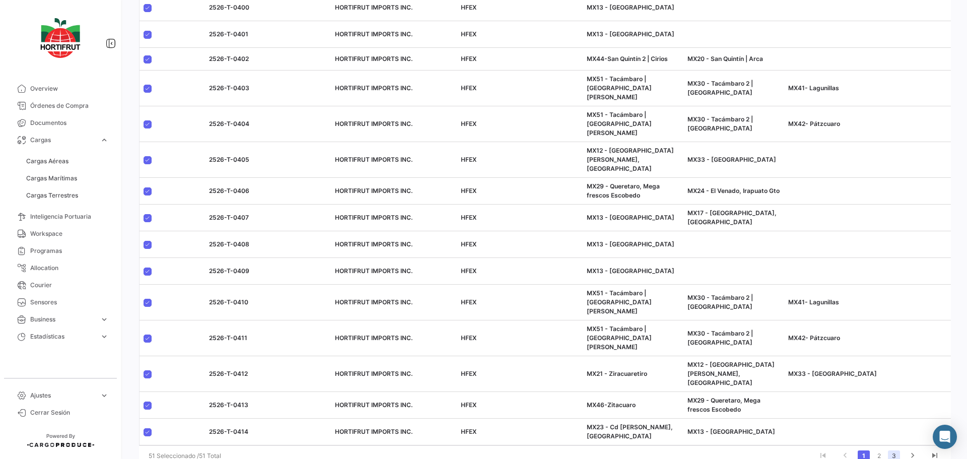
click at [891, 450] on link "3" at bounding box center [894, 455] width 12 height 11
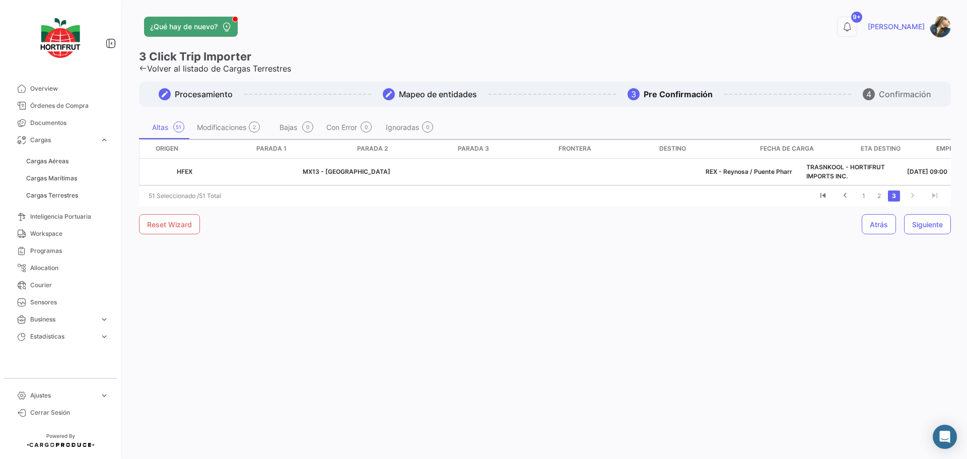
scroll to position [0, 0]
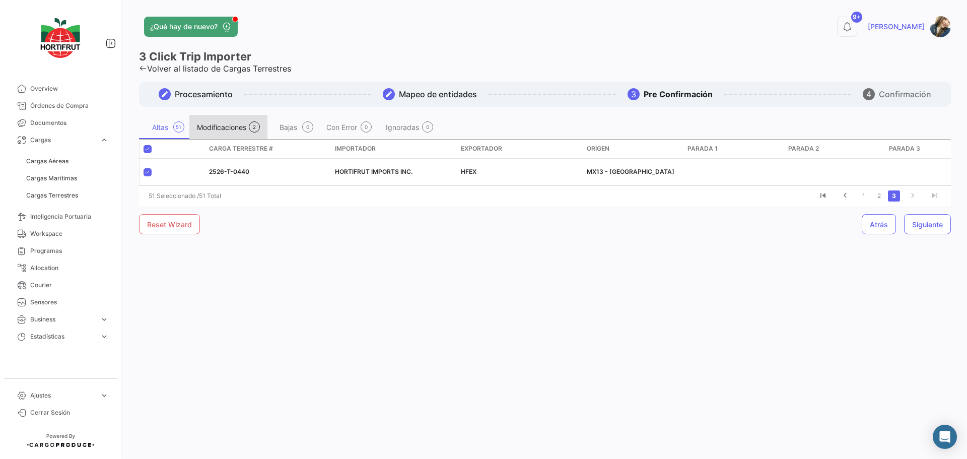
click at [227, 131] on div "Modificaciones" at bounding box center [221, 127] width 49 height 9
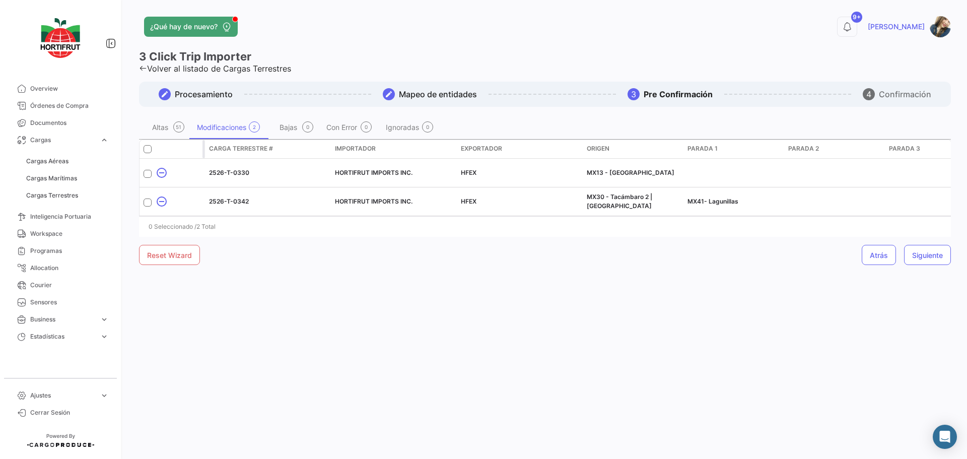
click at [146, 151] on span at bounding box center [148, 149] width 8 height 8
click at [147, 153] on input "checkbox" at bounding box center [147, 153] width 1 height 1
checkbox input "true"
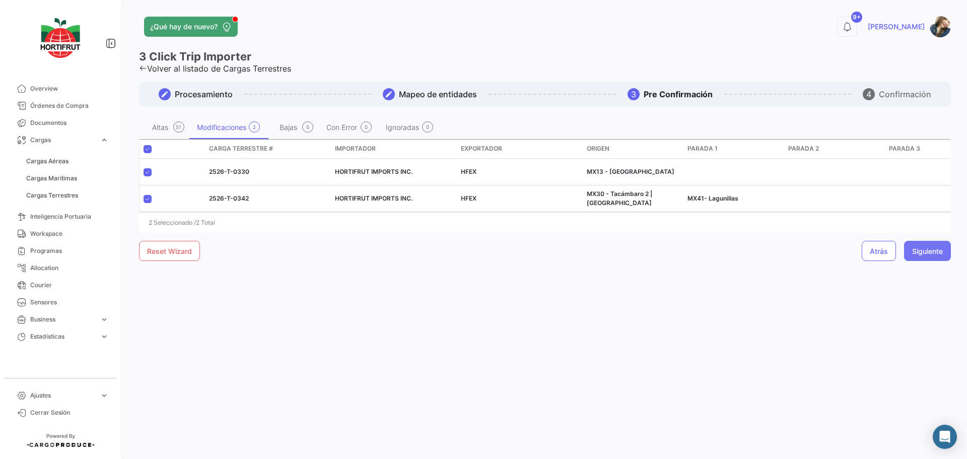
click at [925, 255] on span "Siguiente" at bounding box center [928, 251] width 31 height 9
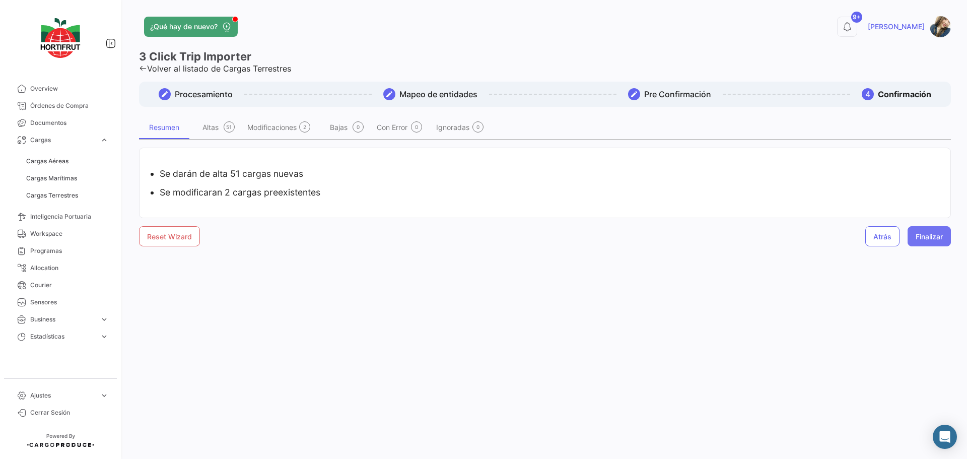
click at [910, 241] on button "Finalizar" at bounding box center [929, 236] width 43 height 20
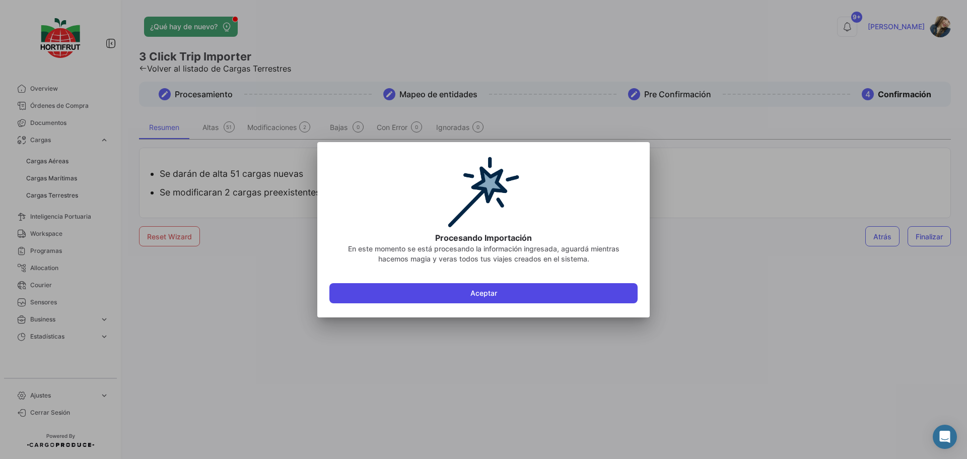
click at [596, 294] on button "Aceptar" at bounding box center [484, 293] width 308 height 20
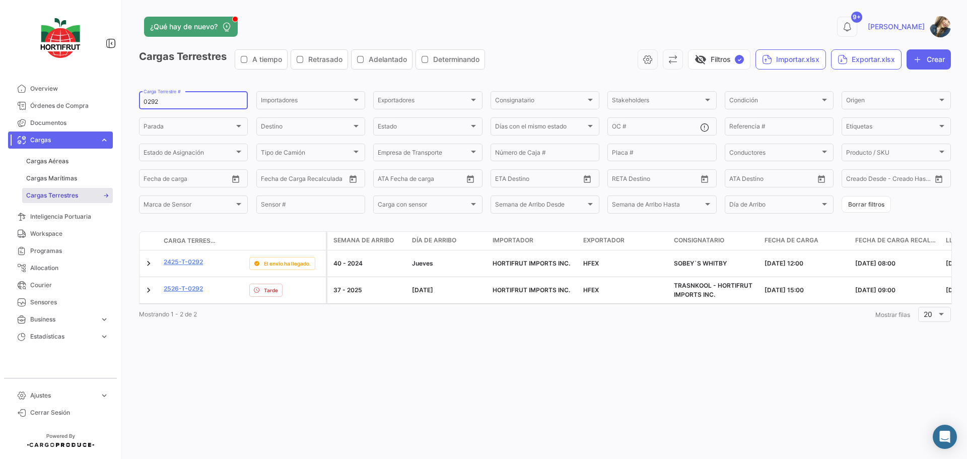
click at [182, 101] on input "0292" at bounding box center [194, 101] width 100 height 7
paste input "2526-T-0330"
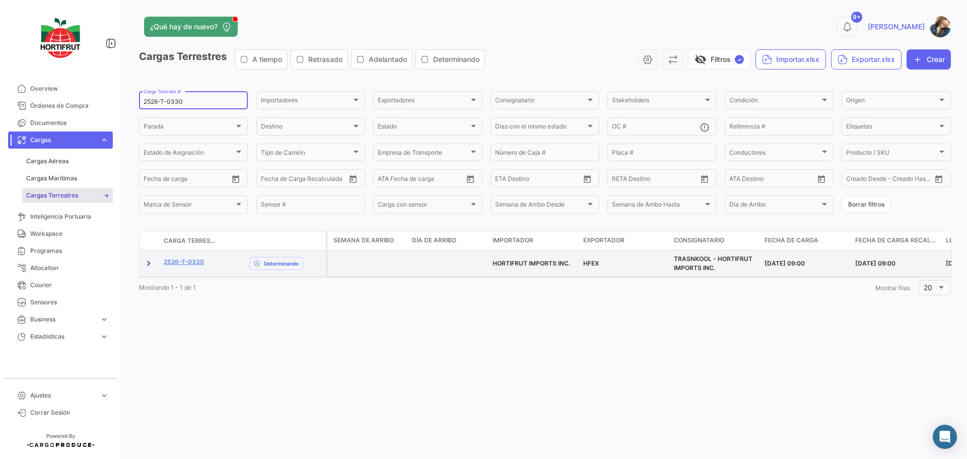
type input "2526-T-0330"
click at [149, 263] on link at bounding box center [149, 263] width 10 height 10
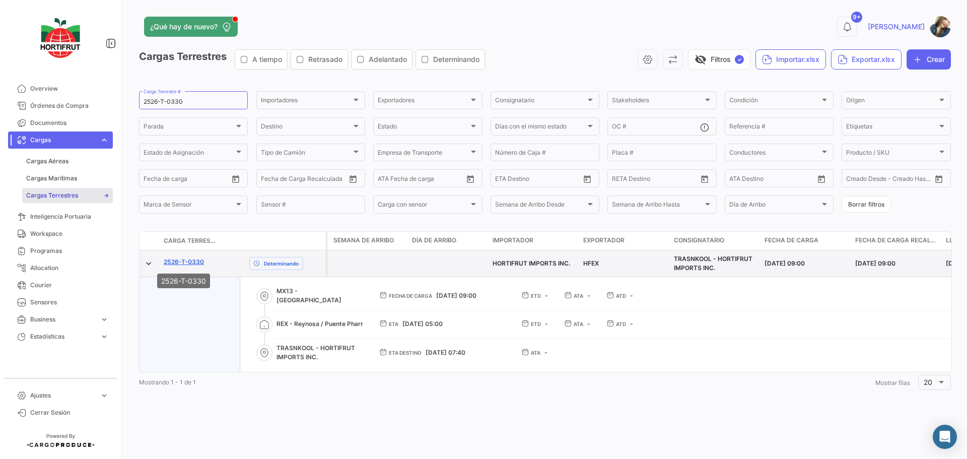
click at [198, 262] on link "2526-T-0330" at bounding box center [184, 261] width 40 height 9
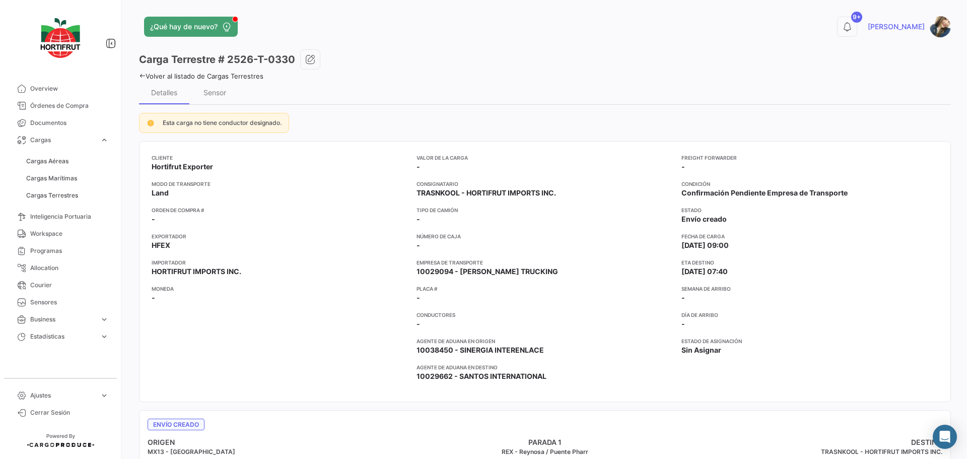
click at [246, 77] on link "Volver al listado de Cargas Terrestres" at bounding box center [201, 76] width 124 height 8
